Goal: Information Seeking & Learning: Learn about a topic

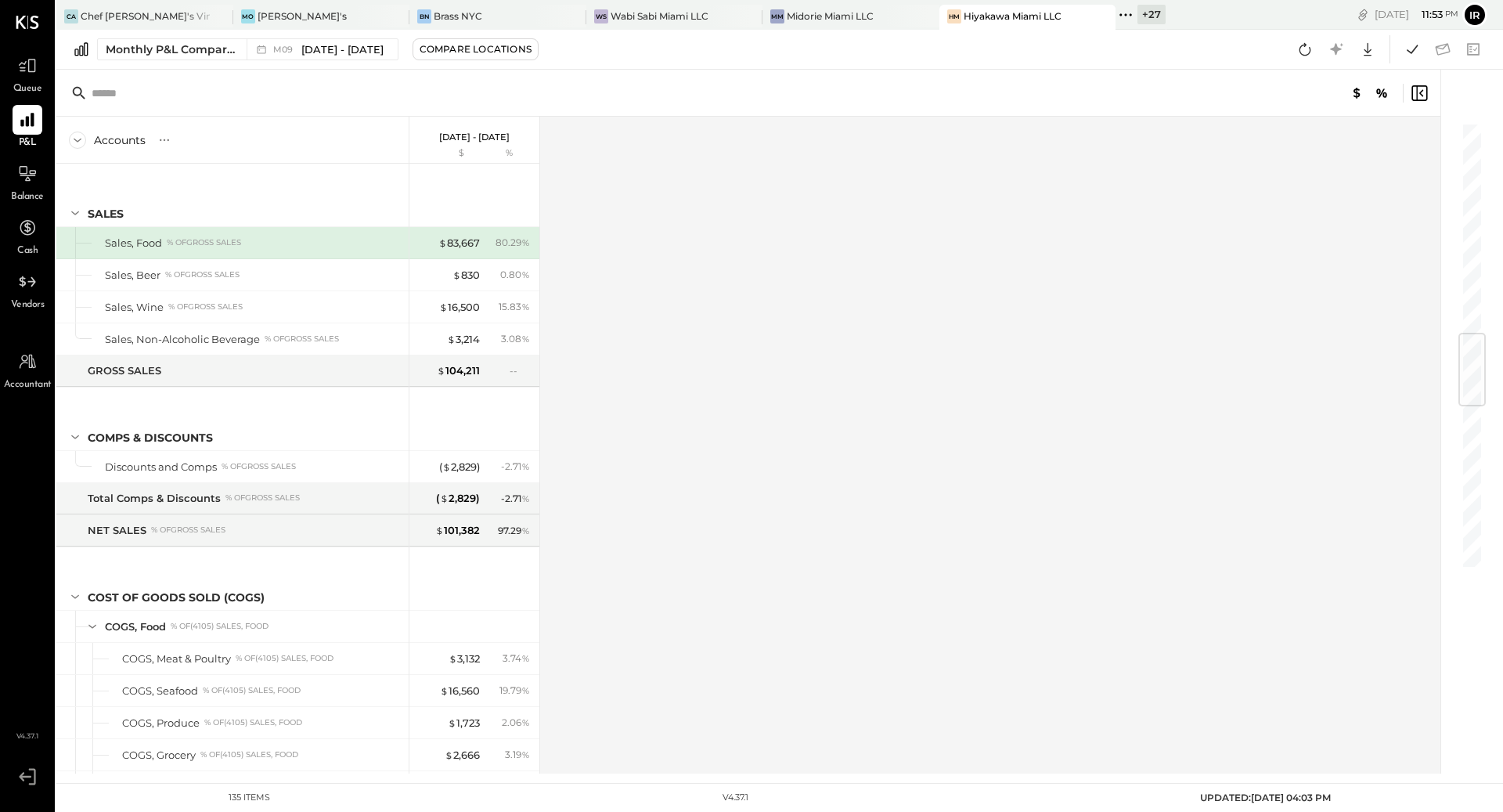
scroll to position [1769, 0]
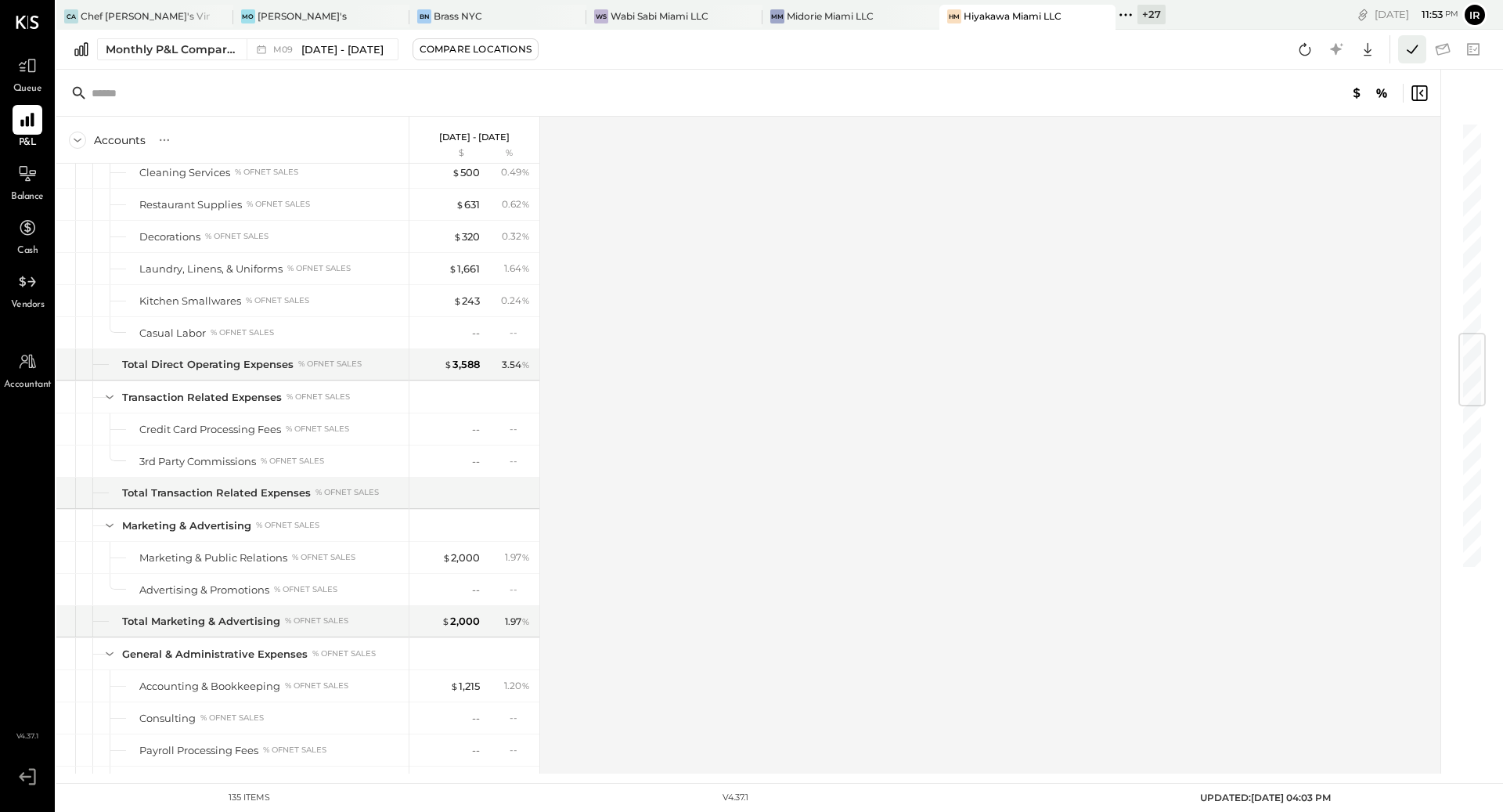
click at [1410, 49] on icon at bounding box center [1413, 50] width 20 height 20
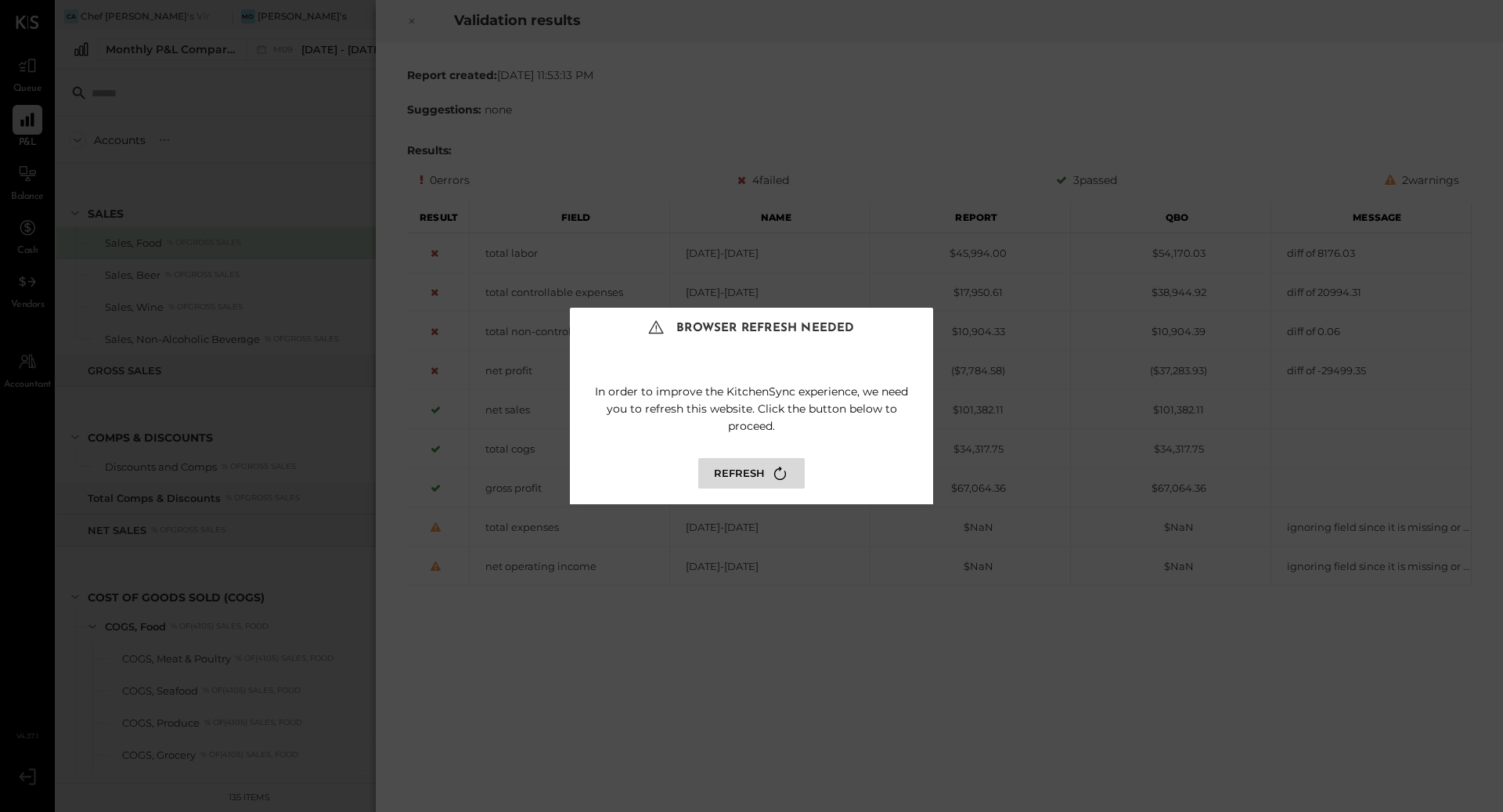
click at [761, 455] on div "In order to improve the KitchenSync experience, we need you to refresh this web…" at bounding box center [752, 432] width 363 height 145
click at [761, 470] on button "Refresh" at bounding box center [751, 473] width 106 height 31
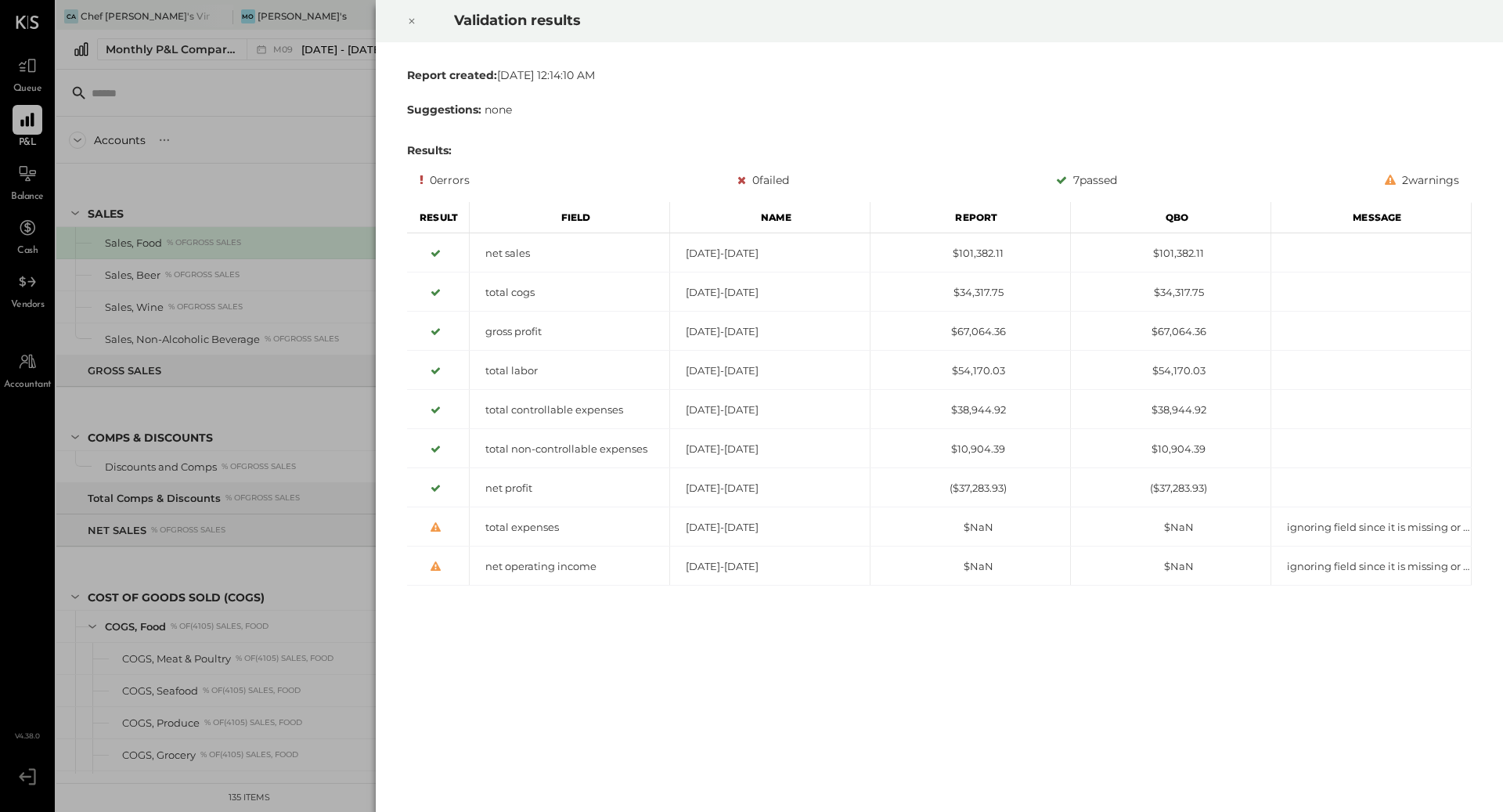
click at [409, 21] on icon at bounding box center [412, 21] width 9 height 19
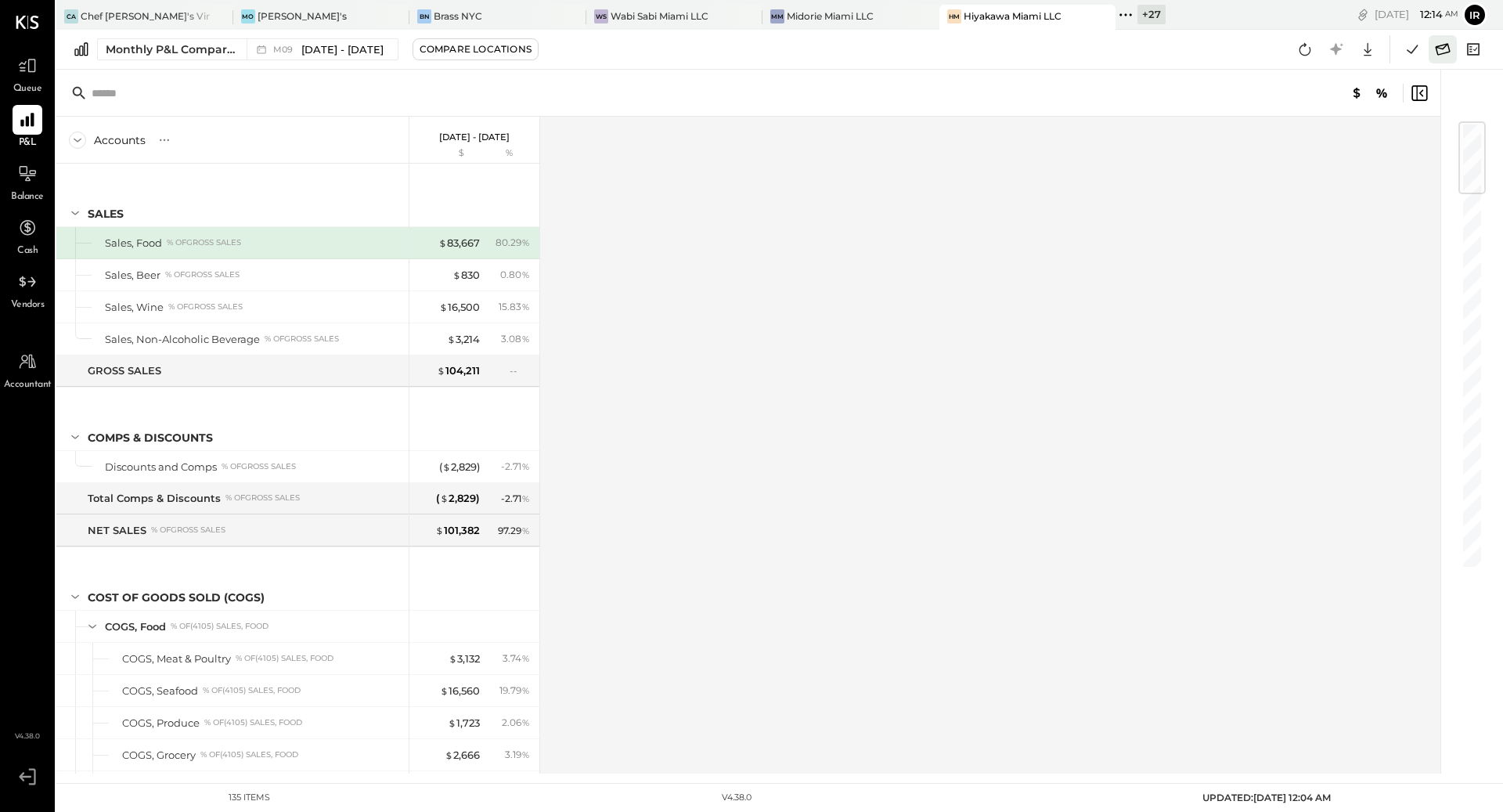
click at [1444, 58] on icon at bounding box center [1442, 50] width 20 height 20
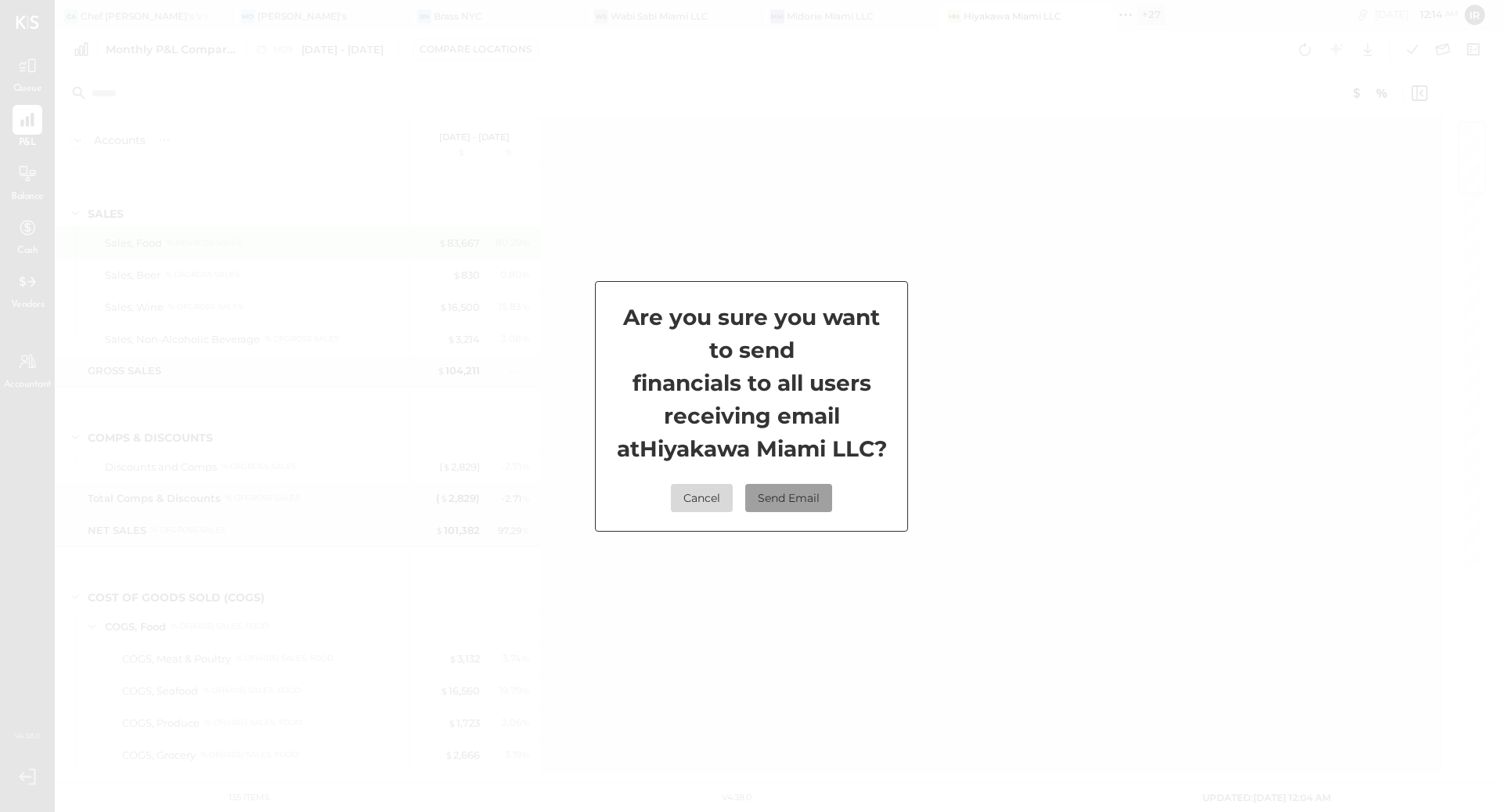
click at [809, 497] on button "Send Email" at bounding box center [788, 498] width 87 height 28
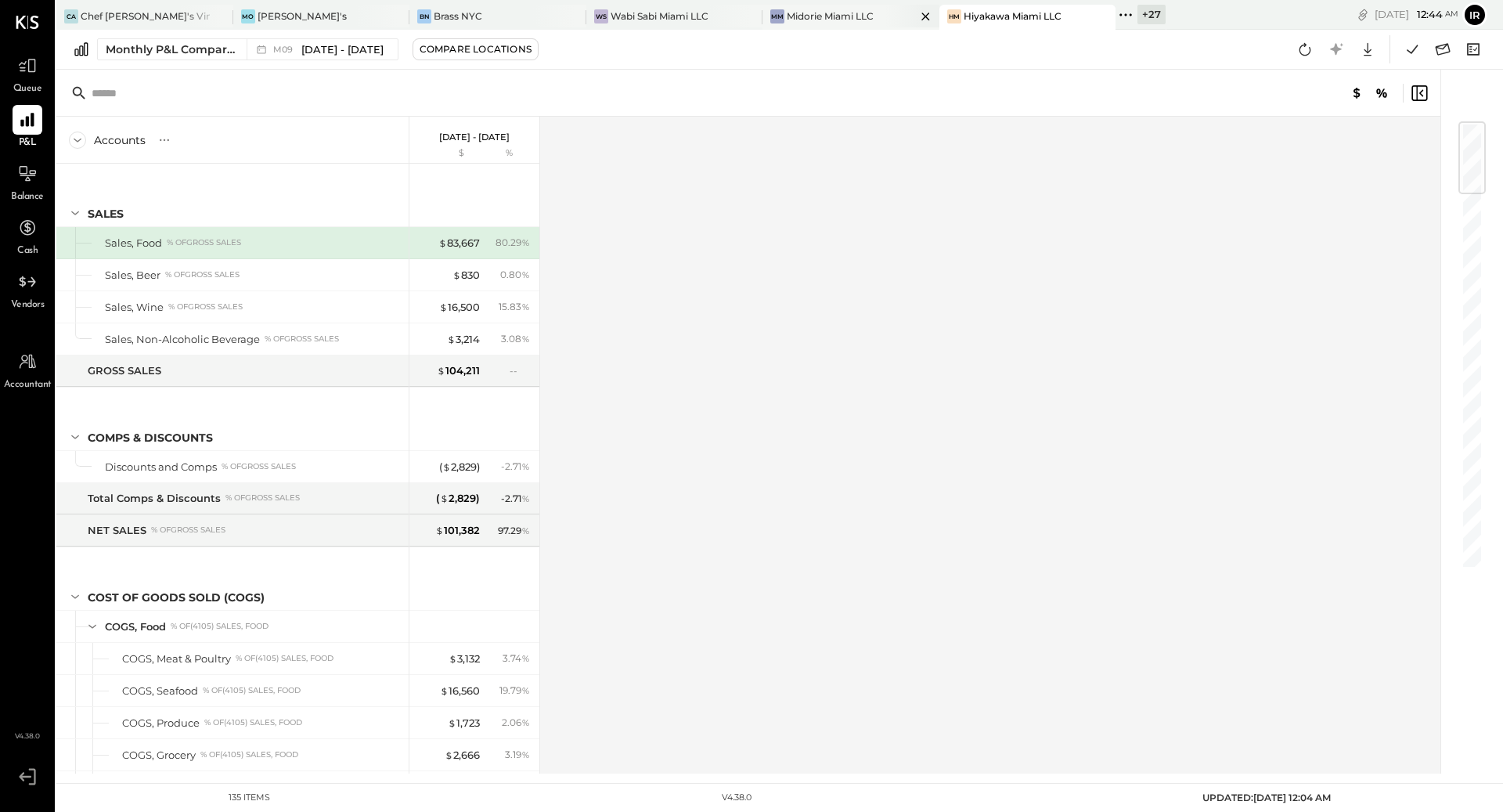
click at [835, 14] on div "Midorie Miami LLC" at bounding box center [830, 16] width 87 height 13
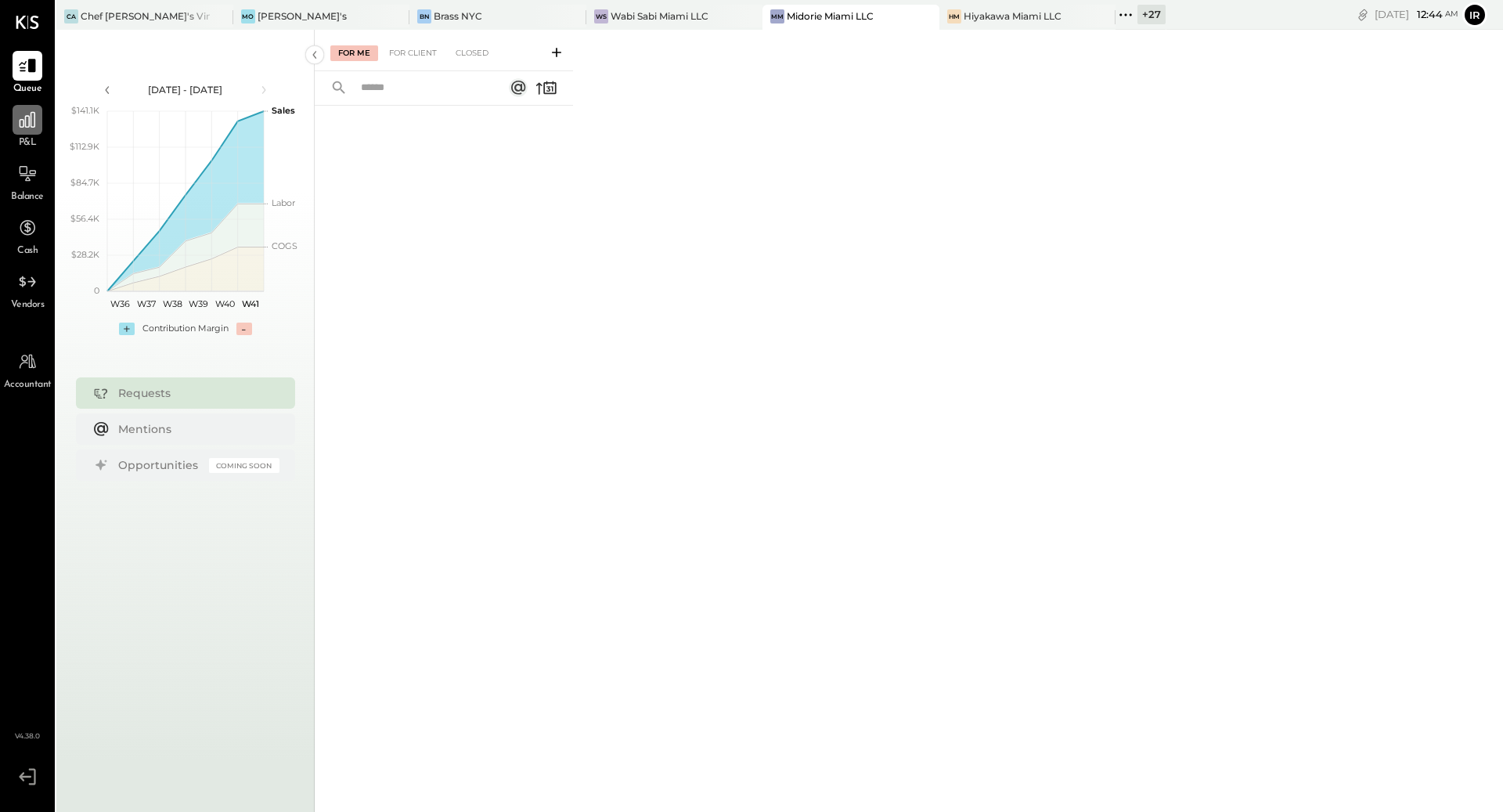
click at [22, 118] on icon at bounding box center [28, 119] width 20 height 20
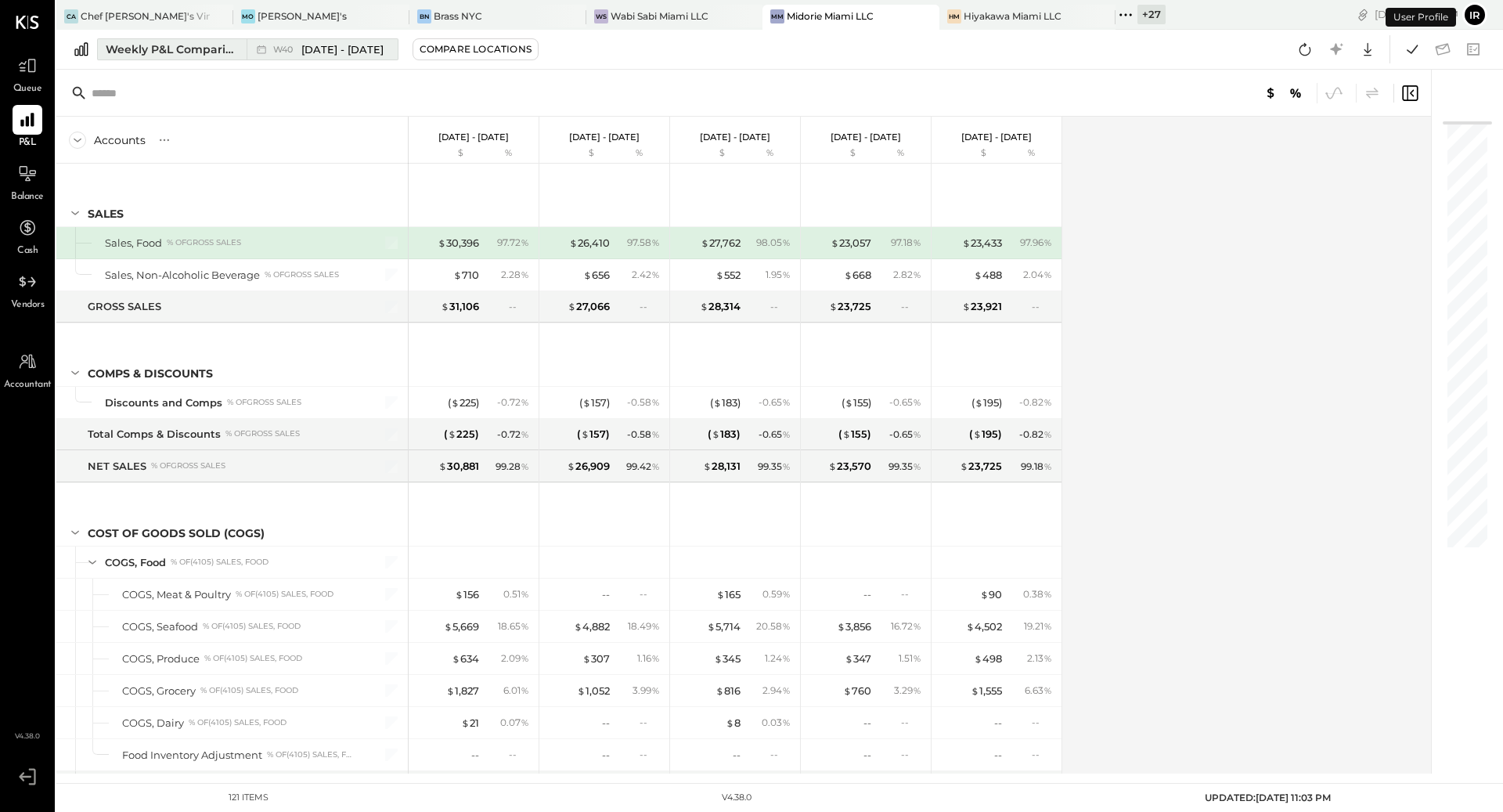
click at [200, 46] on div "Weekly P&L Comparison" at bounding box center [171, 50] width 131 height 16
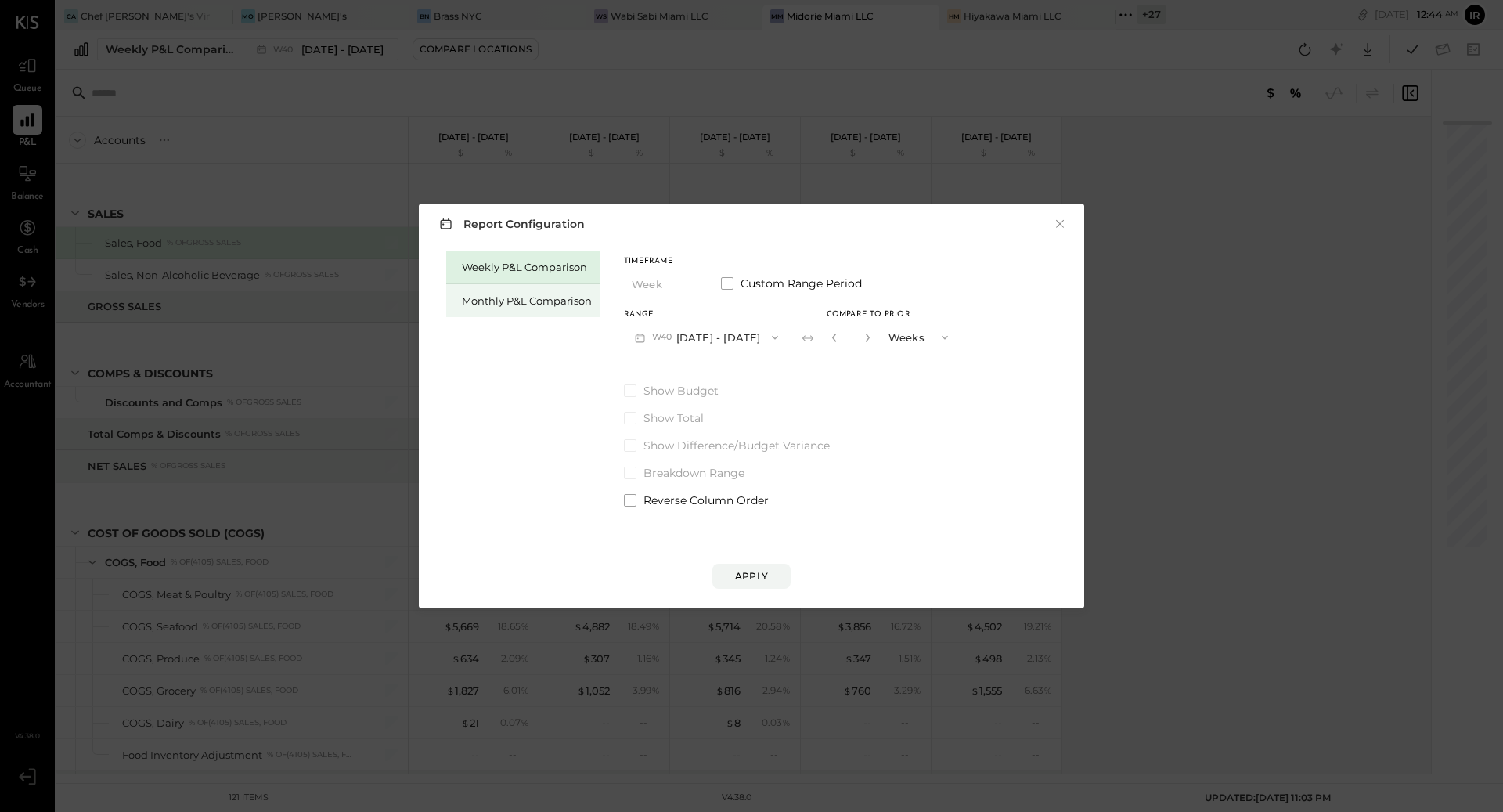
click at [473, 307] on div "Monthly P&L Comparison" at bounding box center [527, 300] width 130 height 15
click at [766, 342] on icon "button" at bounding box center [773, 337] width 13 height 13
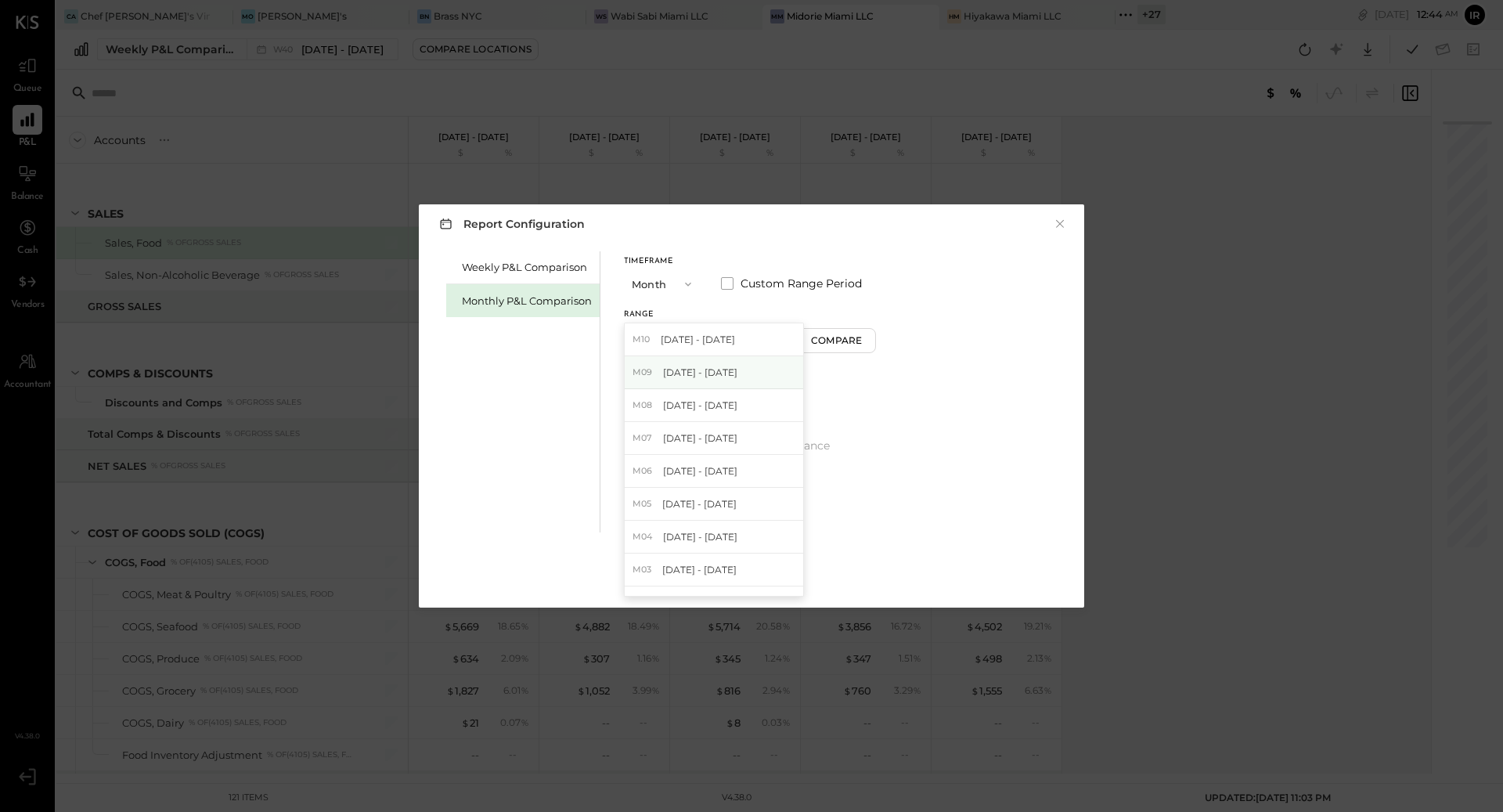
click at [726, 377] on span "[DATE] - [DATE]" at bounding box center [700, 372] width 75 height 13
click at [752, 576] on div "Apply" at bounding box center [752, 575] width 33 height 13
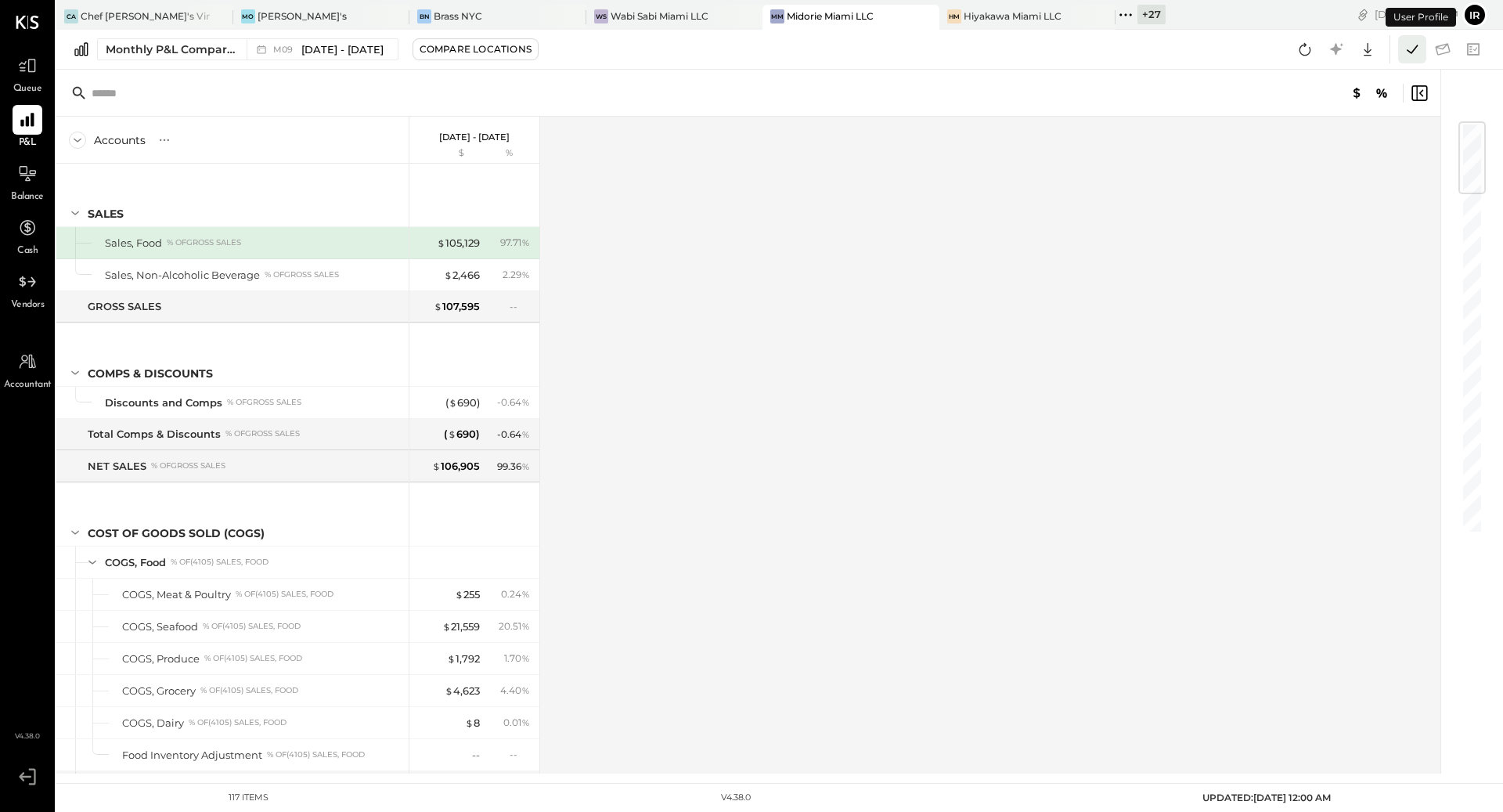
click at [1411, 52] on icon at bounding box center [1413, 50] width 20 height 20
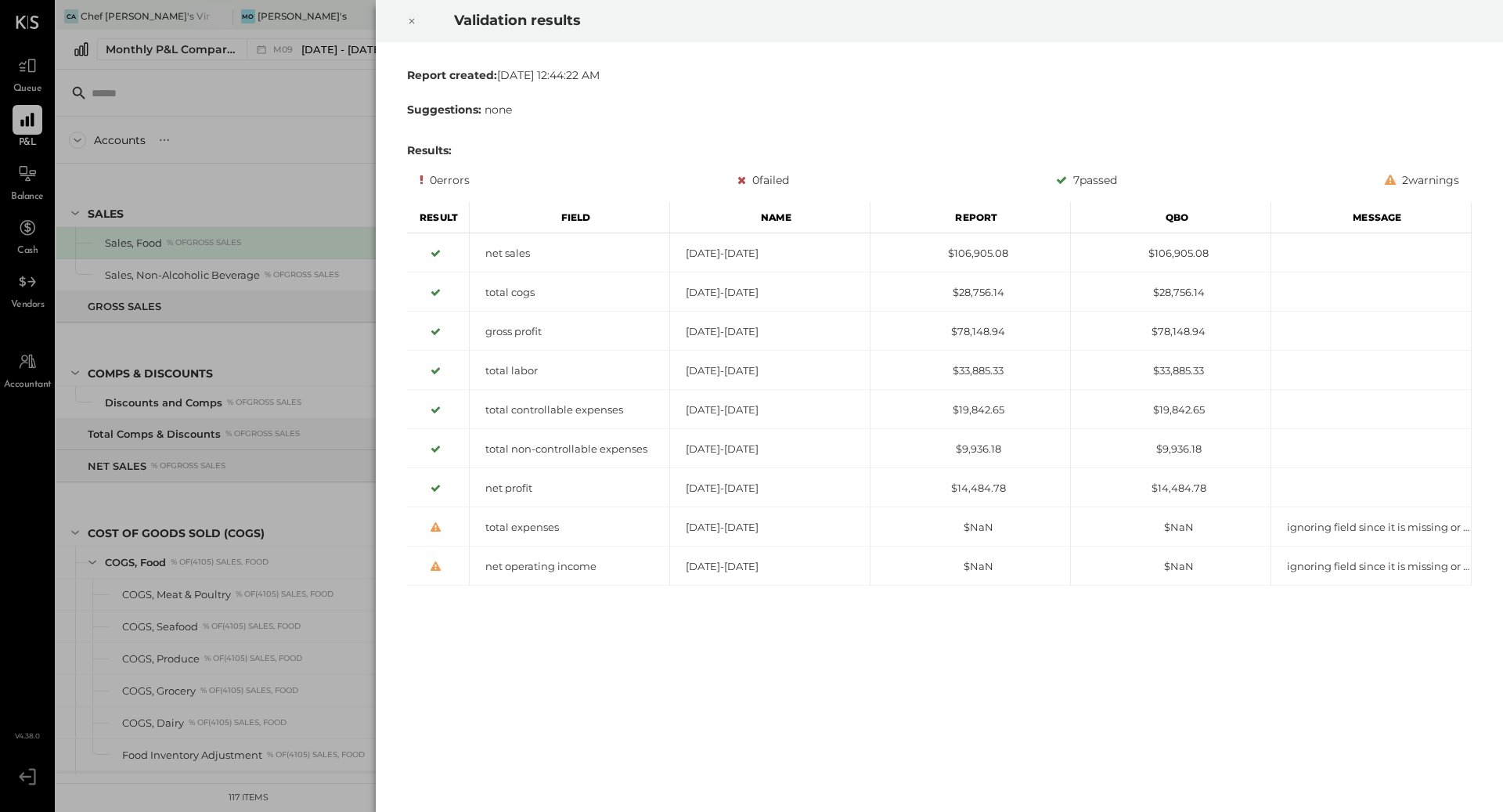
click at [405, 20] on div at bounding box center [412, 21] width 35 height 44
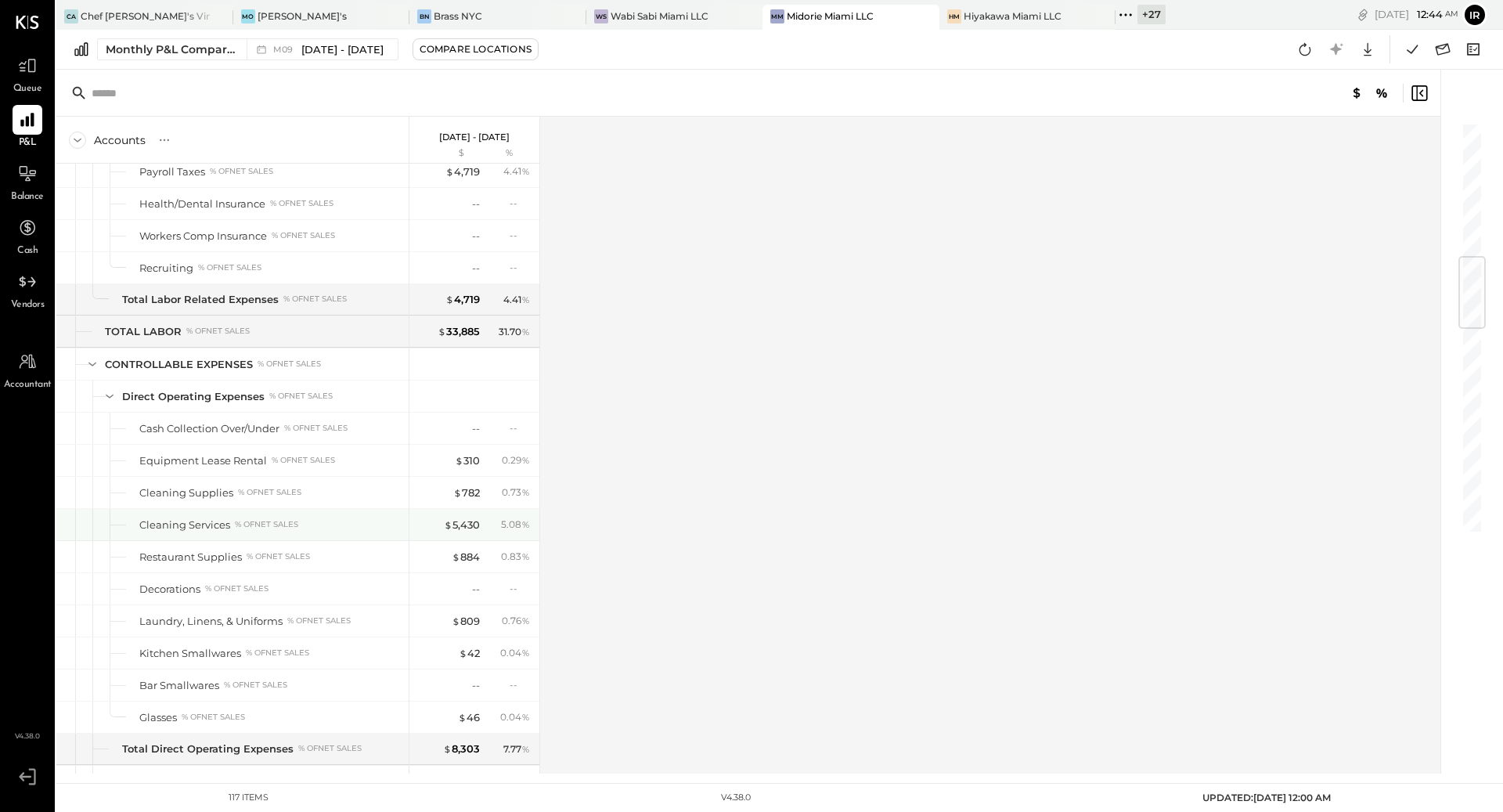
scroll to position [1125, 0]
click at [1413, 48] on icon at bounding box center [1413, 50] width 20 height 20
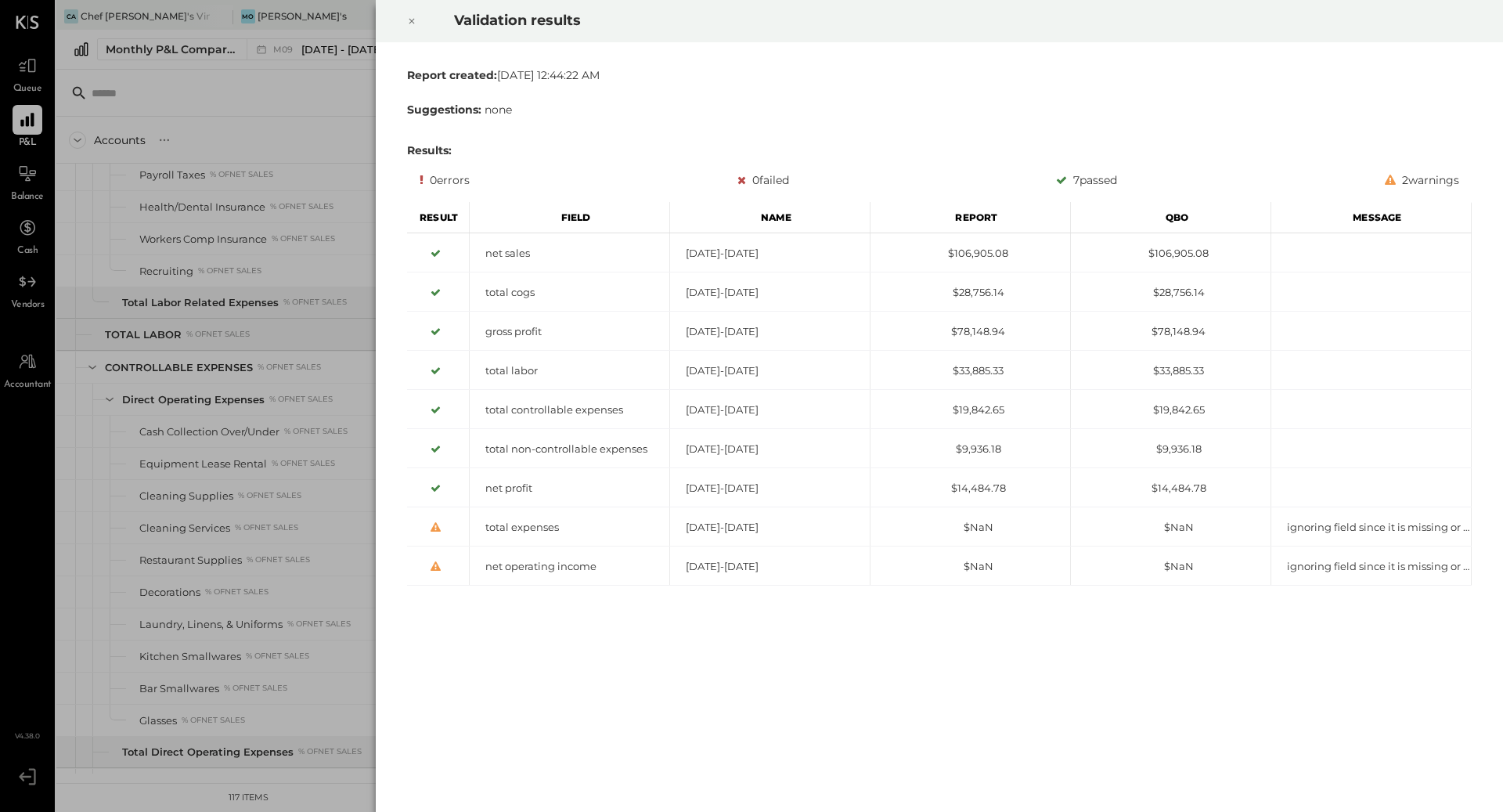
click at [406, 20] on div at bounding box center [412, 21] width 35 height 44
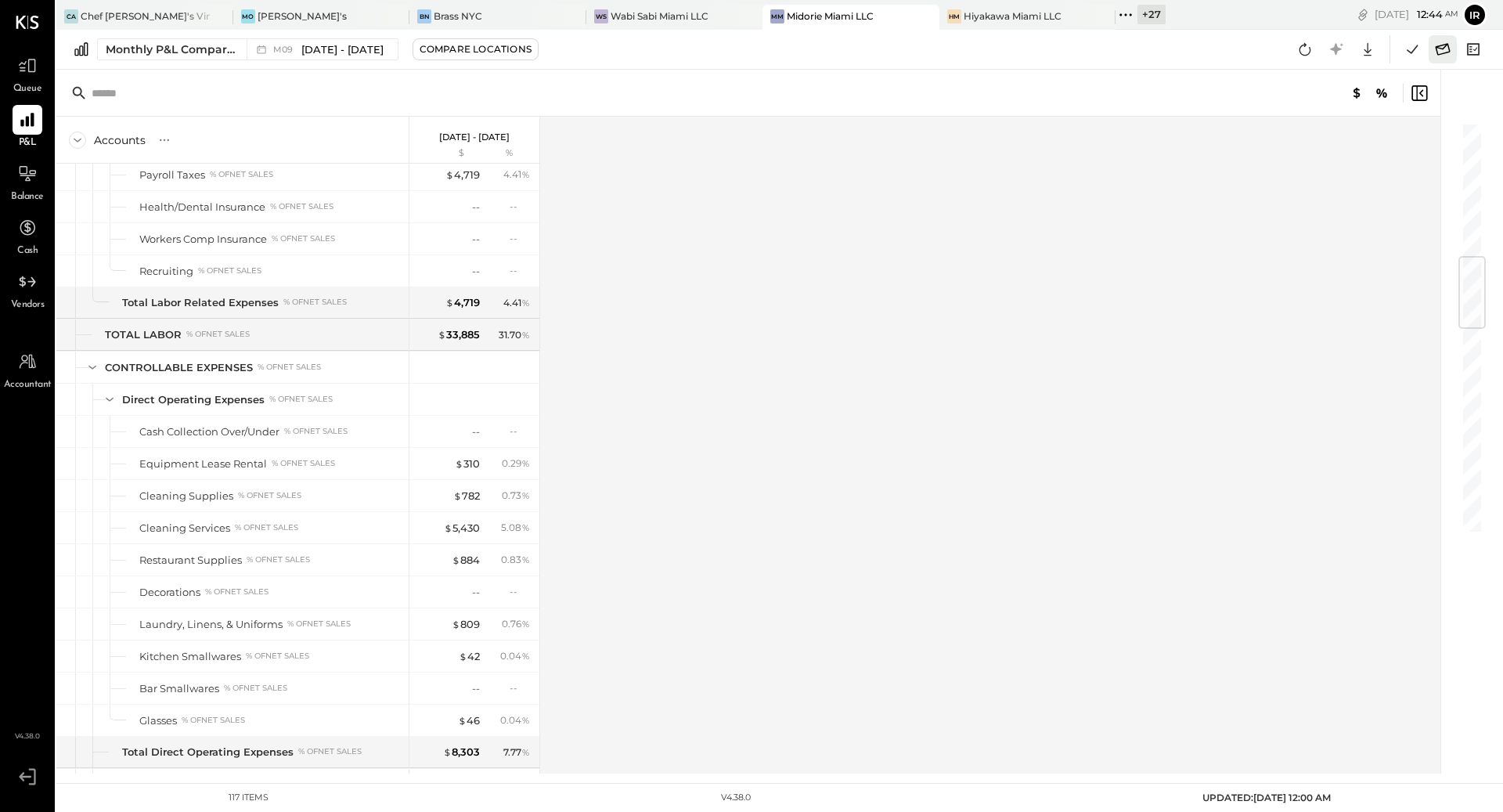
click at [1432, 53] on icon at bounding box center [1442, 50] width 20 height 20
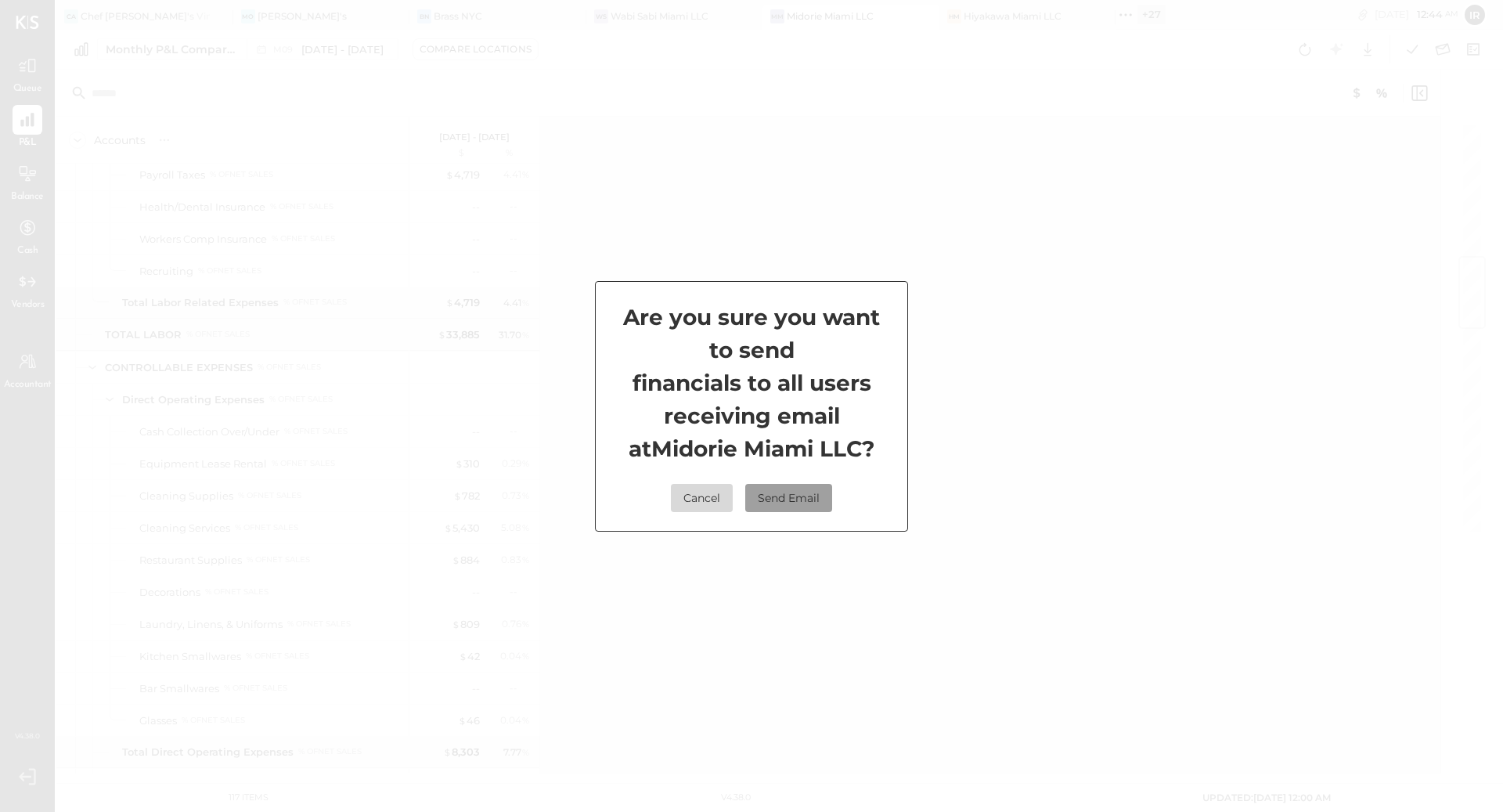
click at [810, 496] on button "Send Email" at bounding box center [788, 498] width 87 height 28
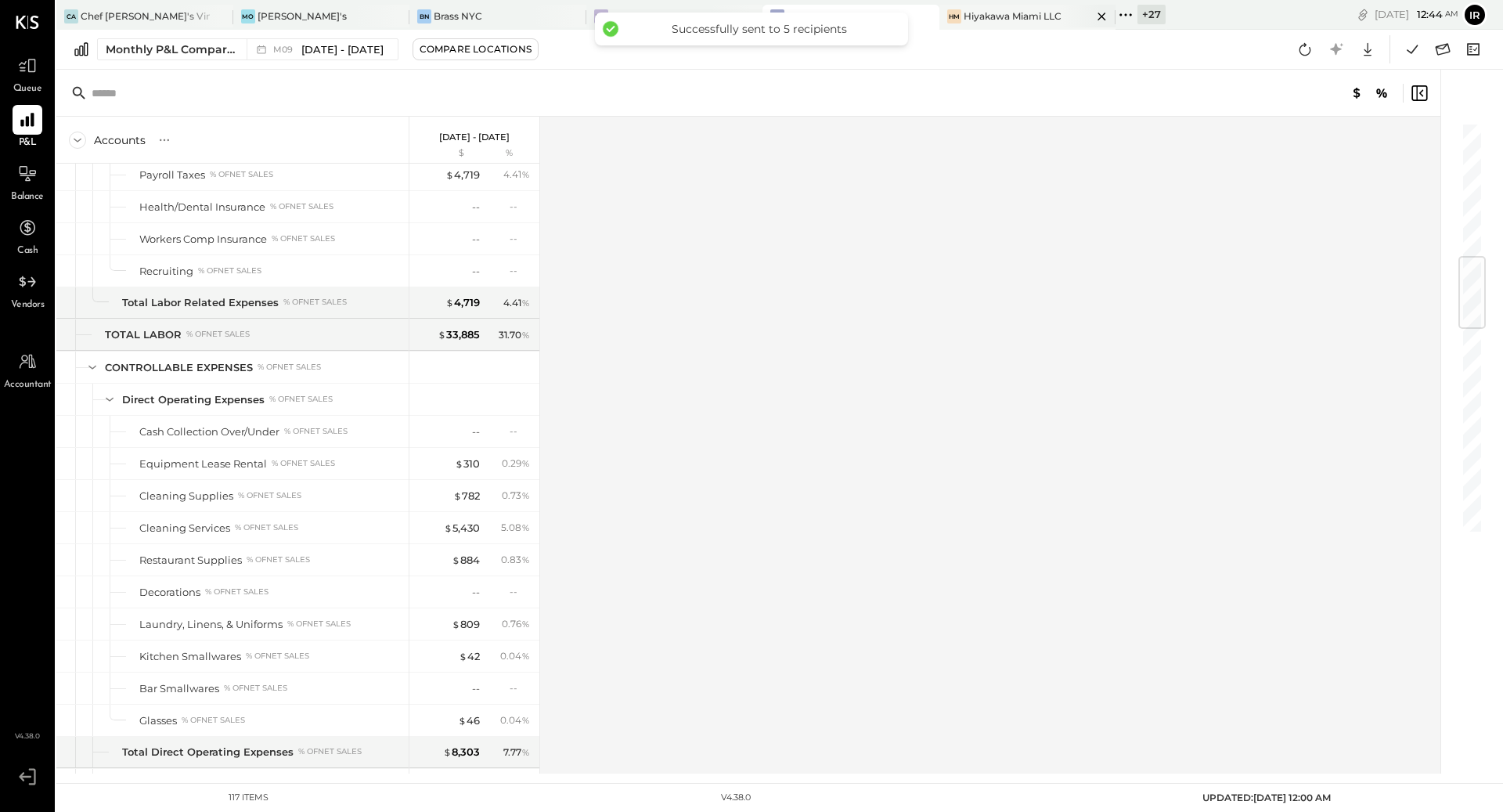
click at [976, 20] on div "Hiyakawa Miami LLC" at bounding box center [1012, 16] width 97 height 13
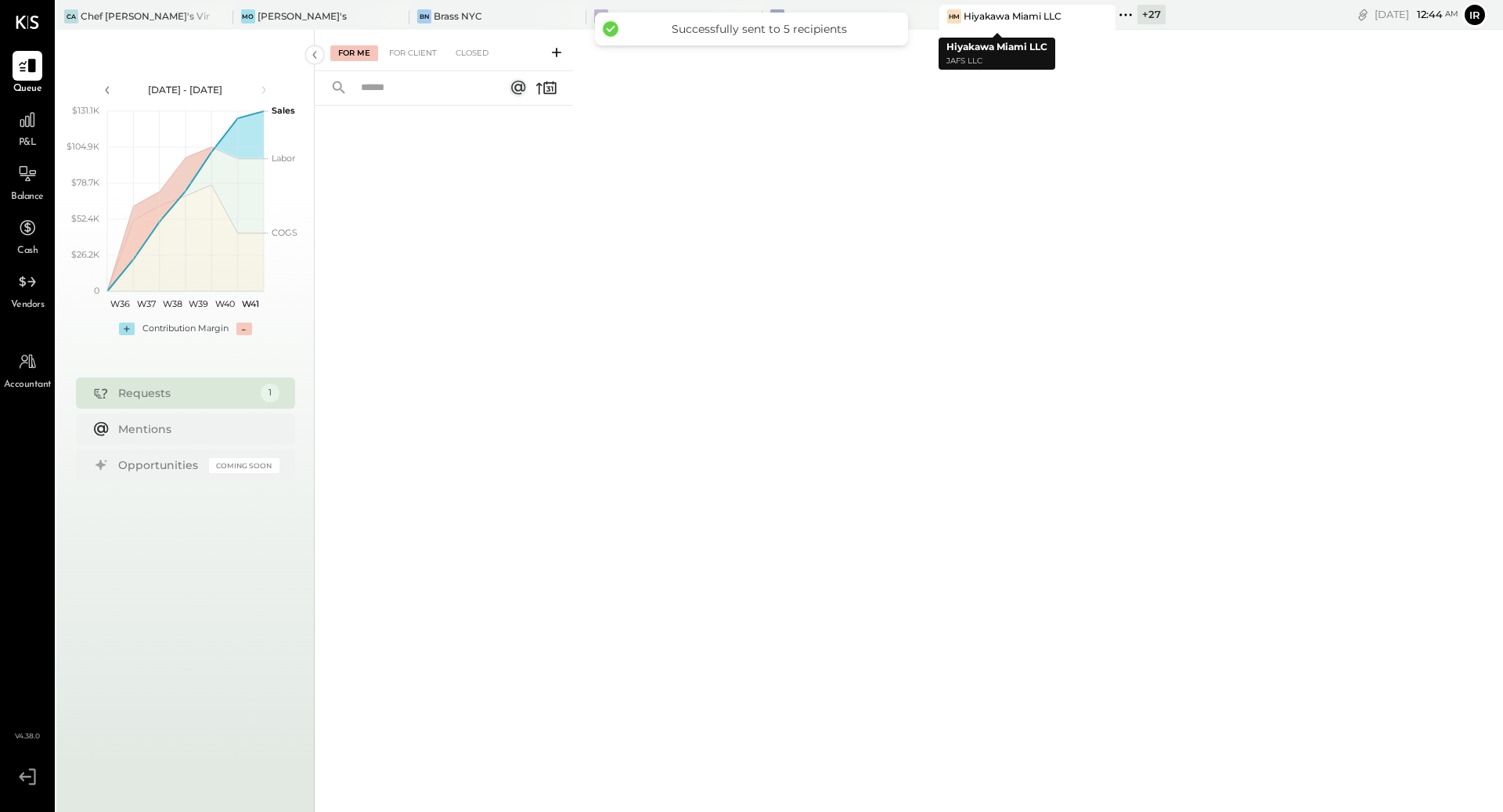
click at [1098, 18] on icon at bounding box center [1102, 17] width 8 height 8
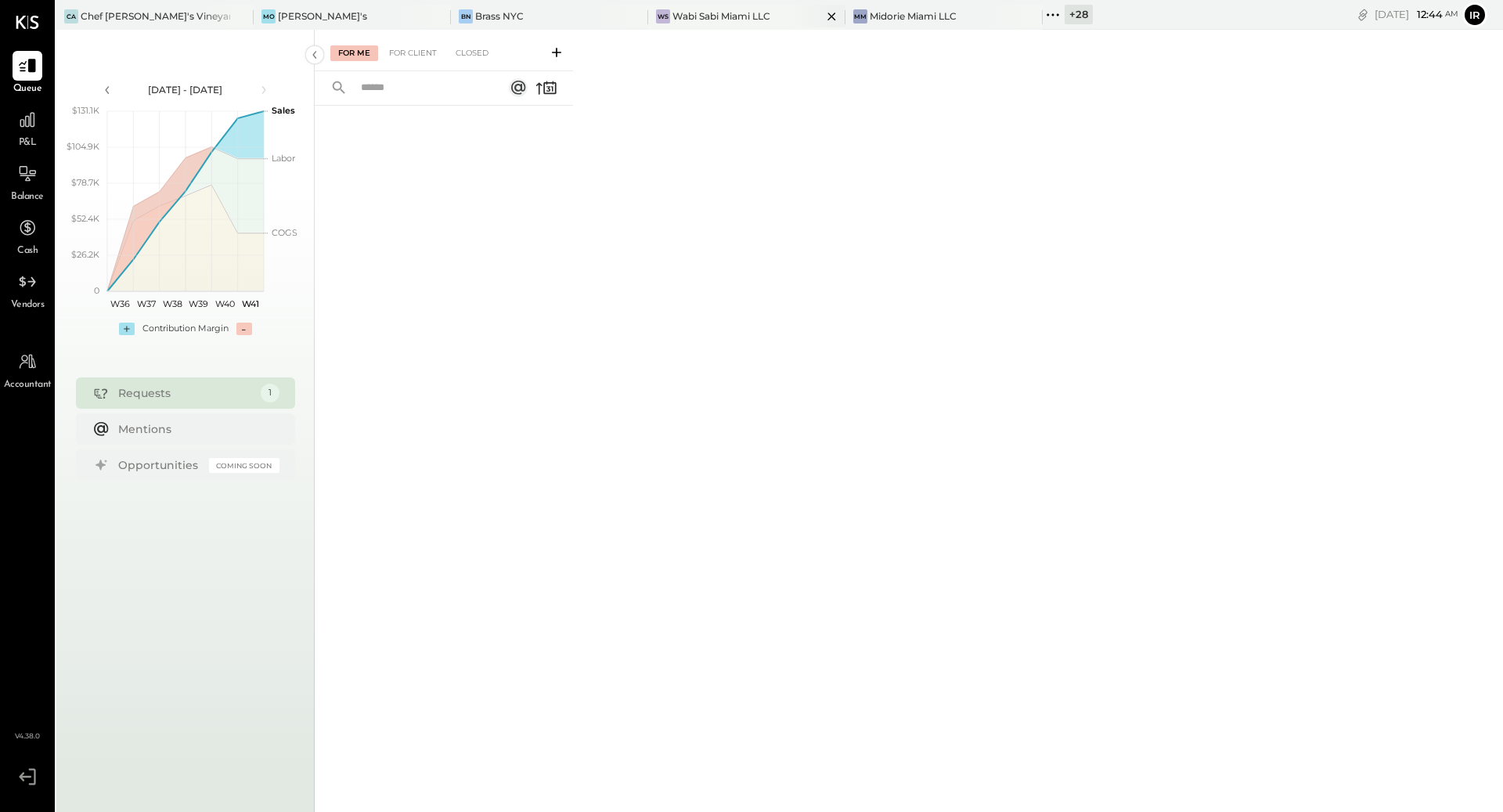
click at [717, 6] on div "WS Wabi Sabi Miami LLC" at bounding box center [747, 17] width 197 height 25
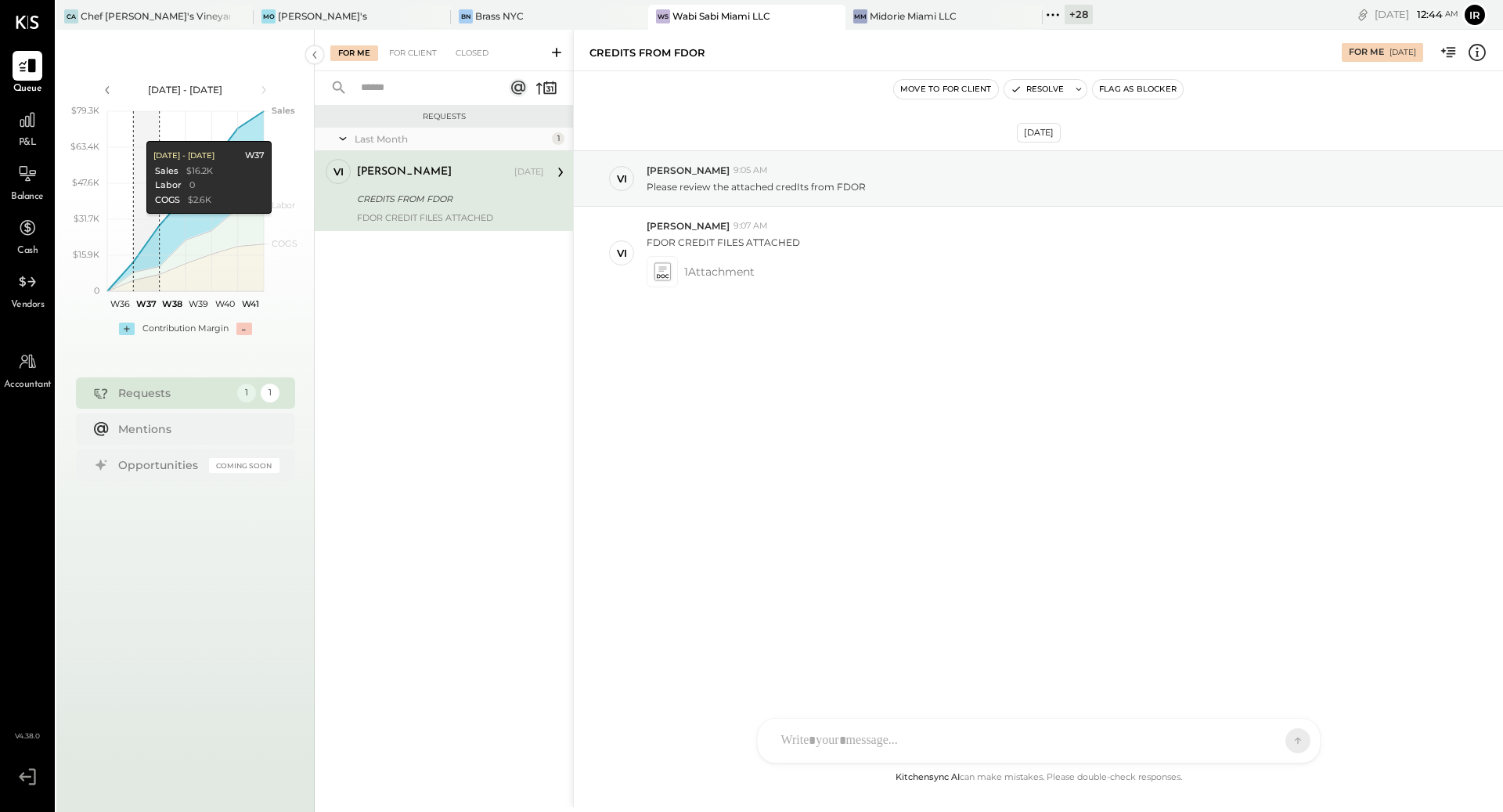
click at [32, 134] on div "P&L" at bounding box center [28, 127] width 30 height 46
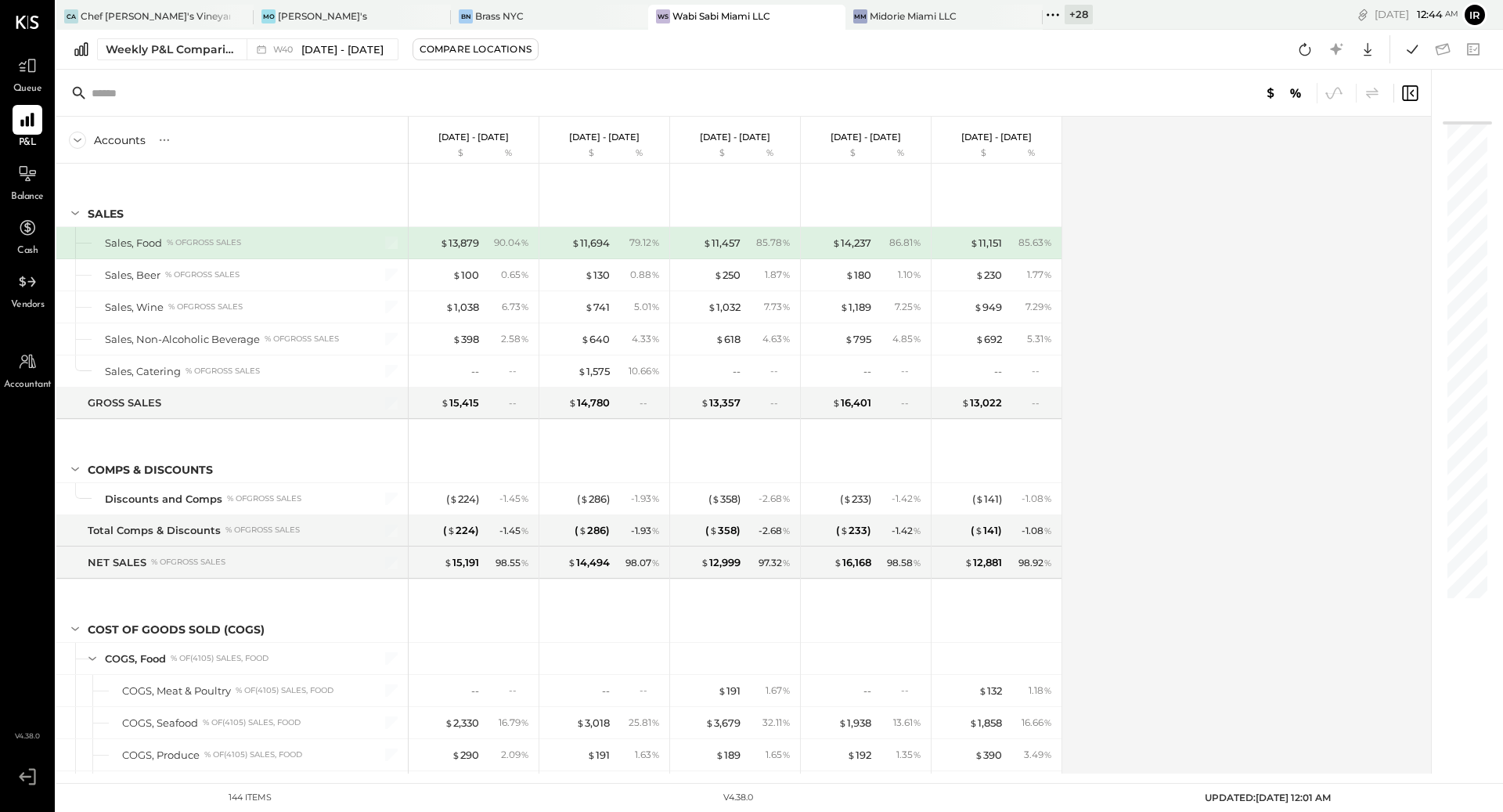
click at [193, 37] on div "Weekly P&L Comparison W40 Sep 29 - Oct 5, 2025 Compare Locations Google Sheets …" at bounding box center [780, 50] width 1446 height 40
click at [192, 48] on div "Weekly P&L Comparison" at bounding box center [171, 50] width 131 height 16
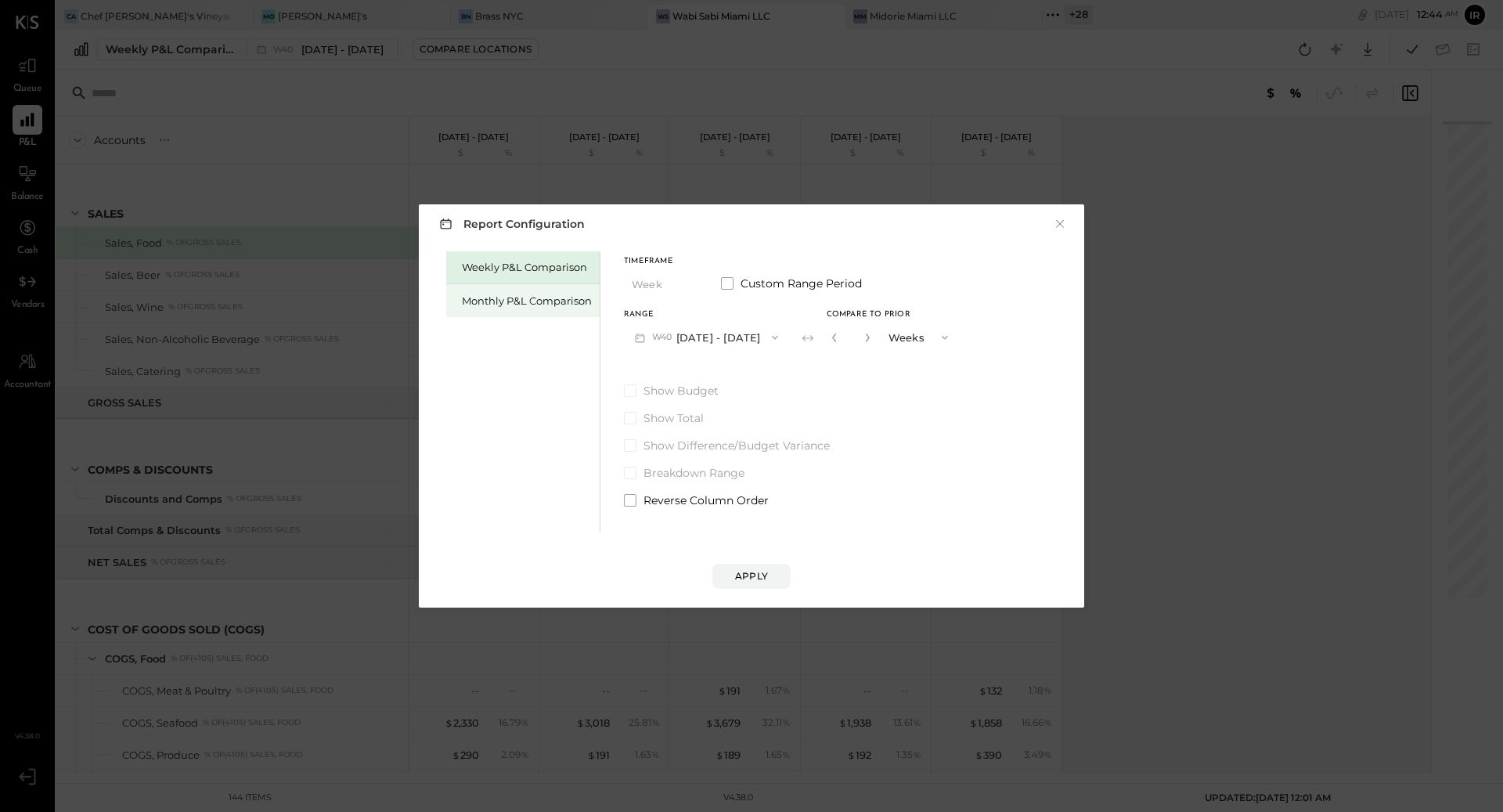
click at [497, 296] on div "Monthly P&L Comparison" at bounding box center [527, 300] width 130 height 15
click at [766, 336] on icon "button" at bounding box center [773, 337] width 13 height 13
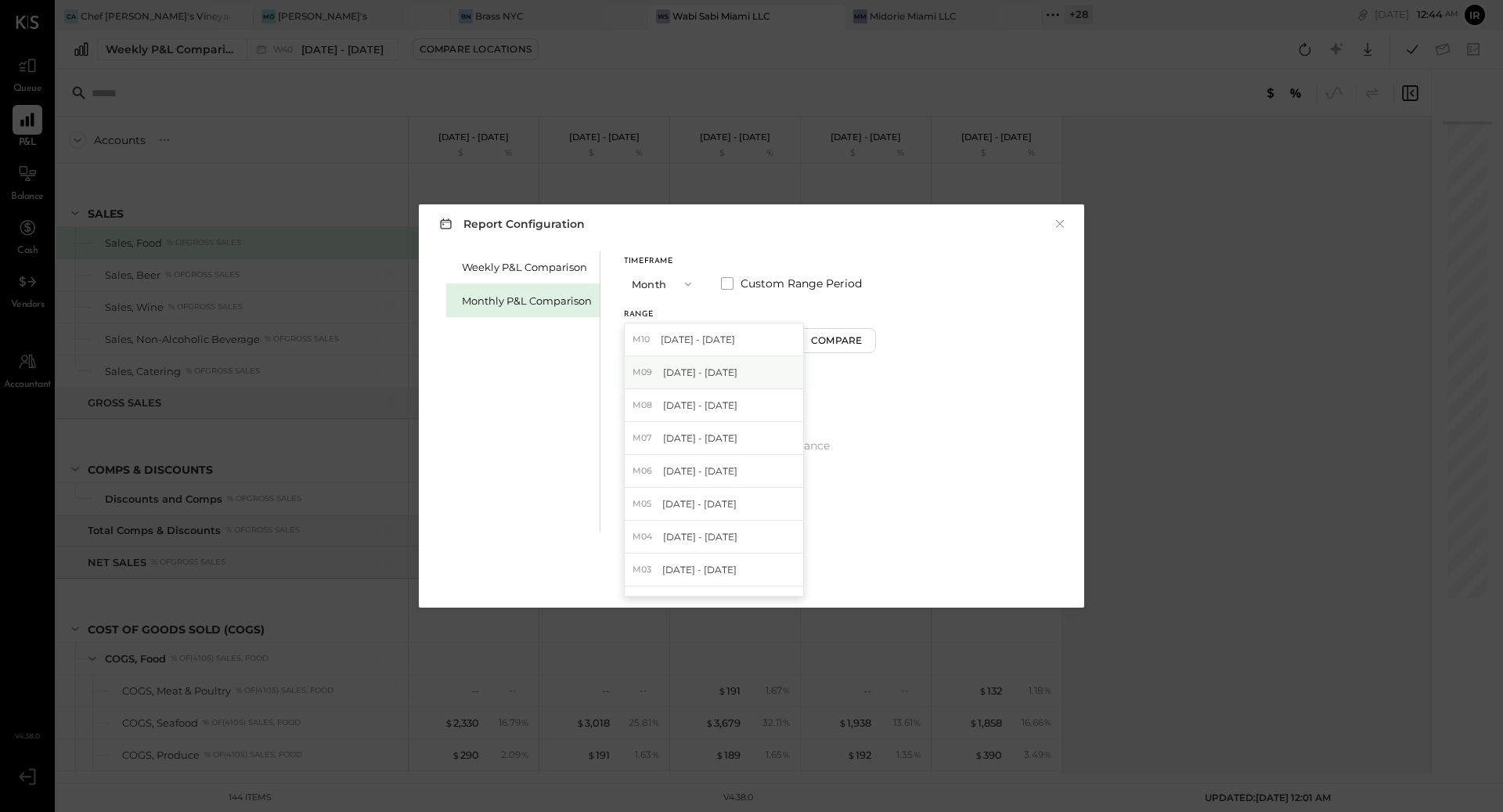
click at [715, 373] on span "[DATE] - [DATE]" at bounding box center [700, 372] width 75 height 13
click at [759, 576] on div "Apply" at bounding box center [752, 575] width 33 height 13
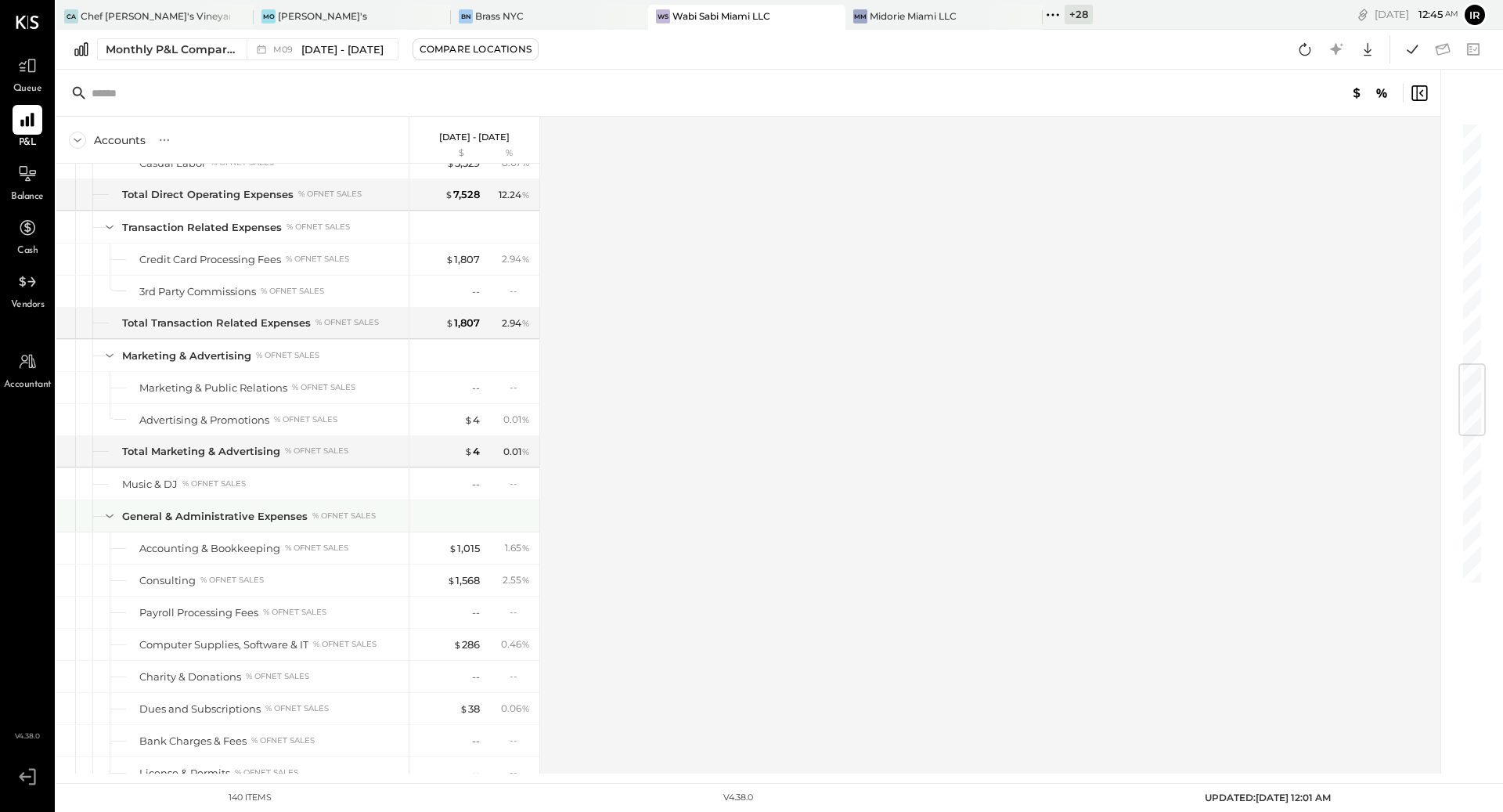
scroll to position [2060, 0]
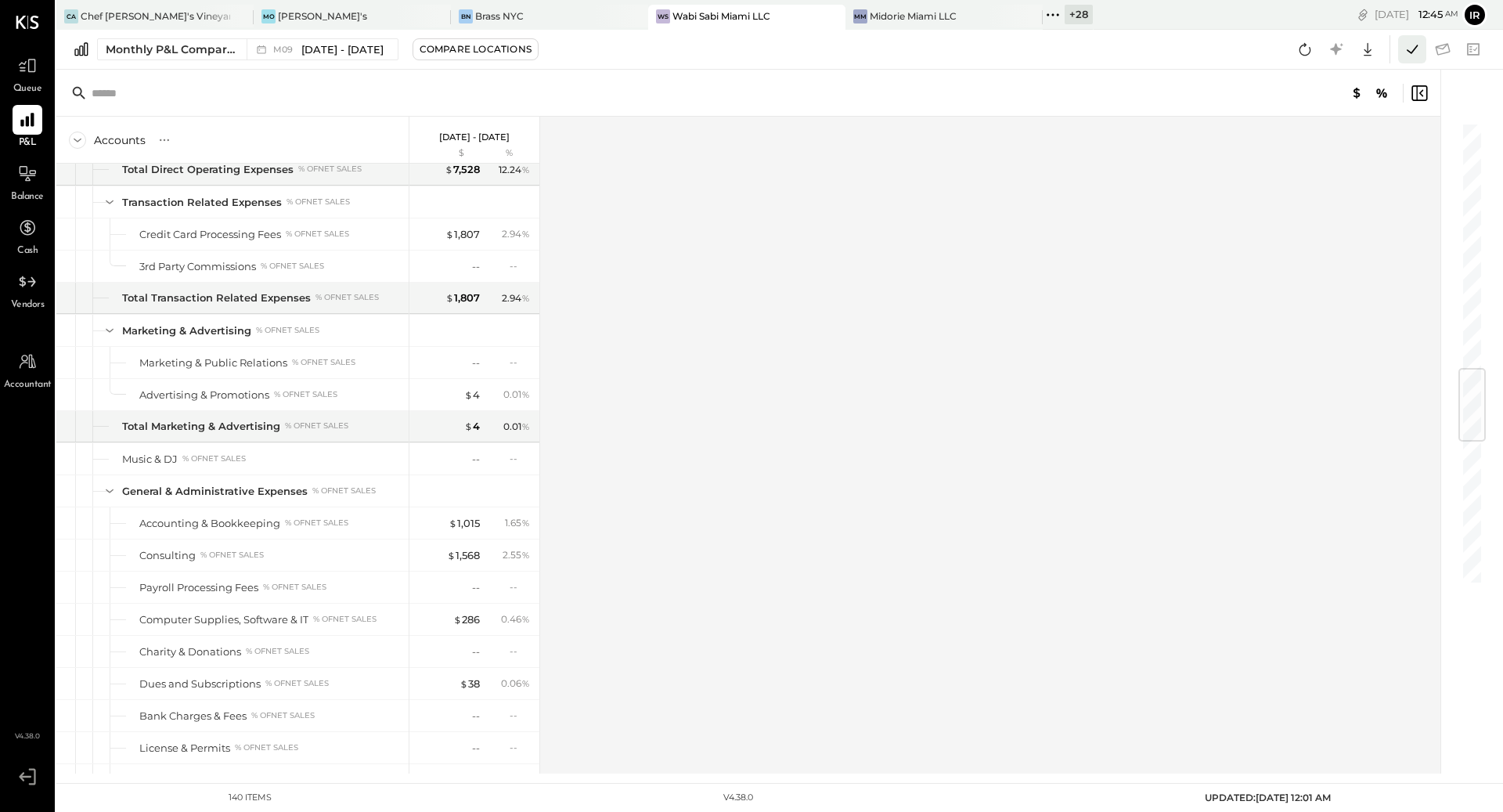
click at [1410, 56] on icon at bounding box center [1413, 50] width 20 height 20
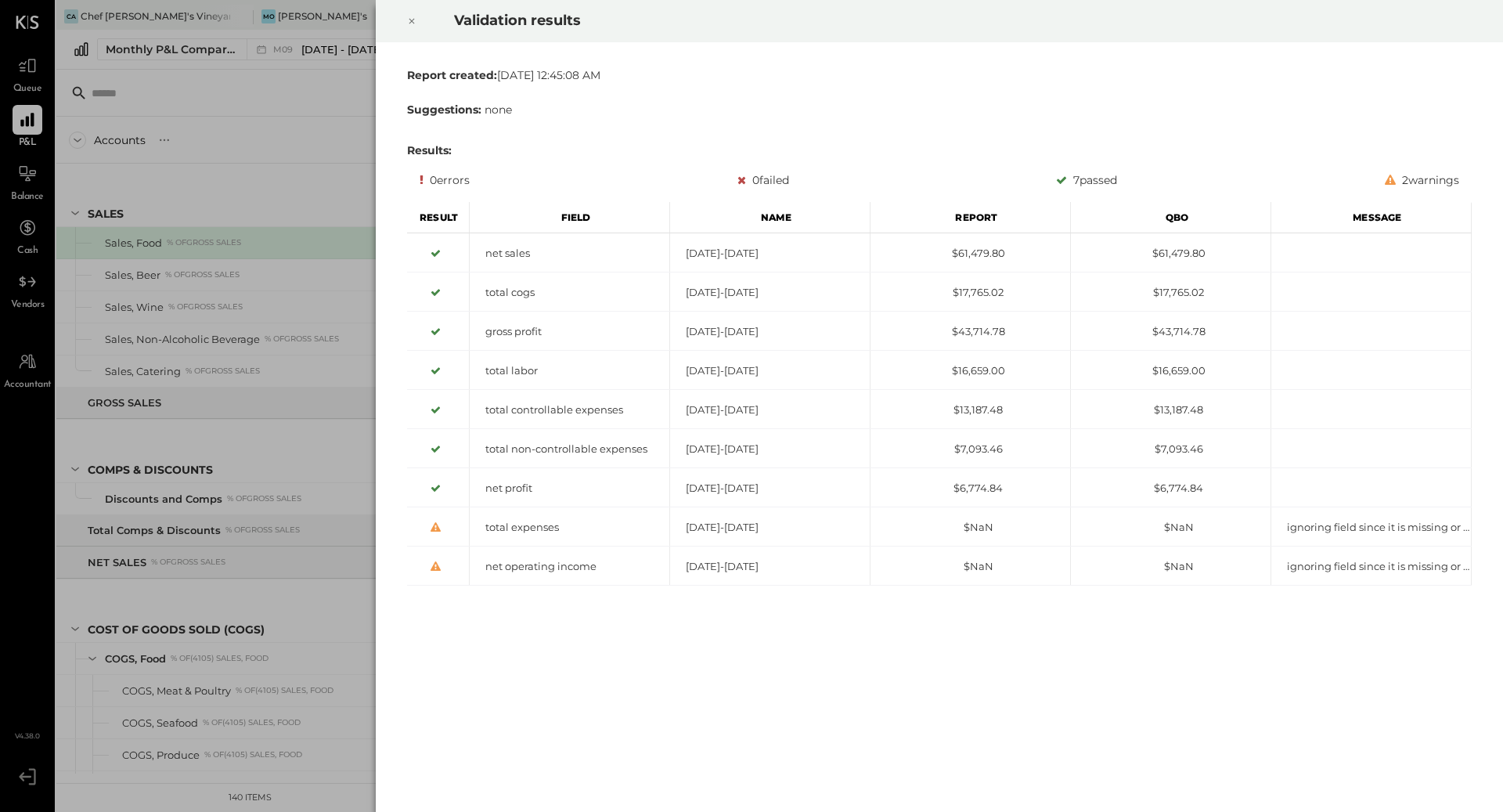
click at [413, 20] on icon at bounding box center [412, 21] width 9 height 19
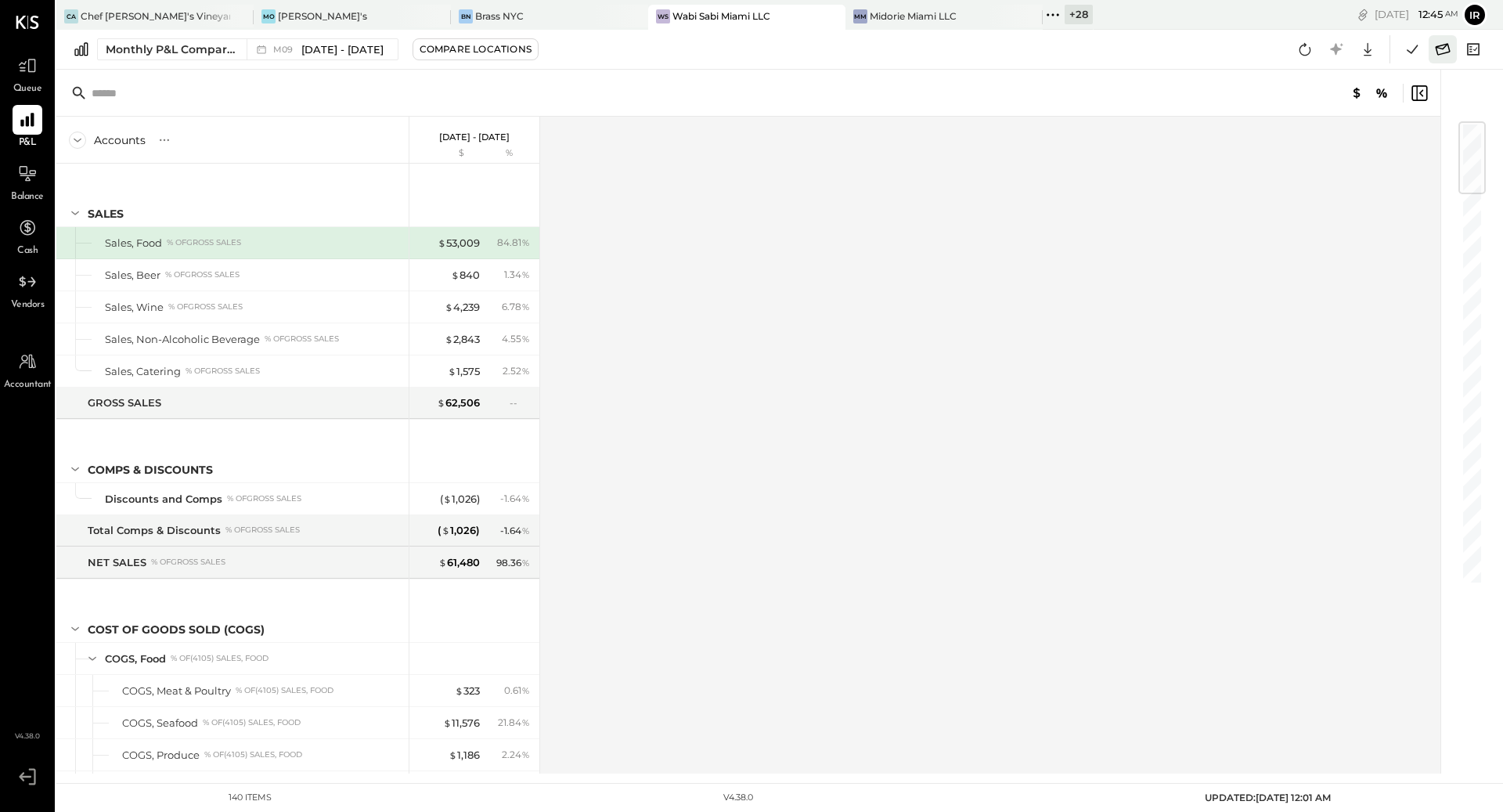
click at [1435, 50] on icon at bounding box center [1442, 50] width 20 height 20
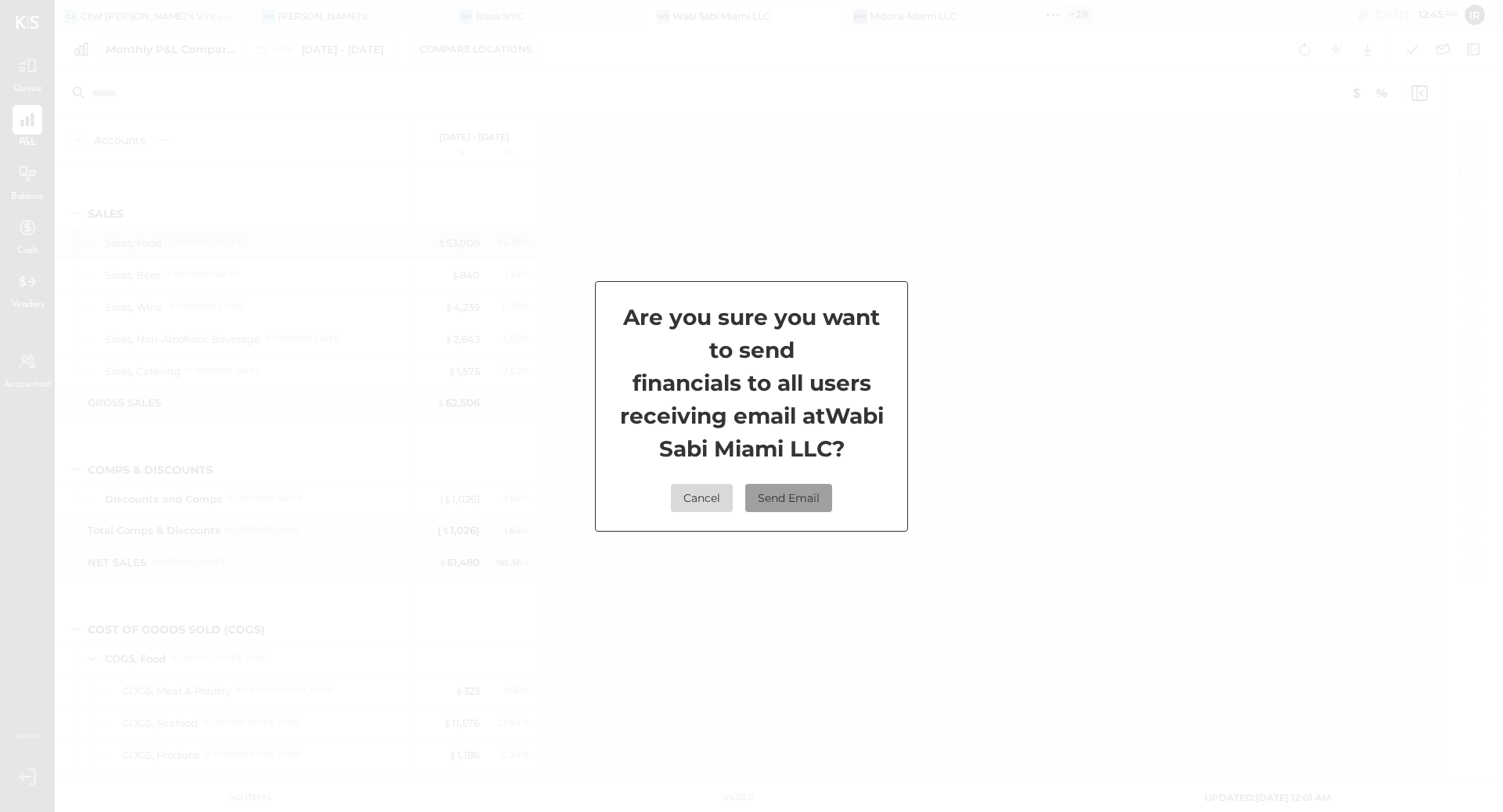
click at [777, 505] on button "Send Email" at bounding box center [788, 498] width 87 height 28
